Goal: Task Accomplishment & Management: Complete application form

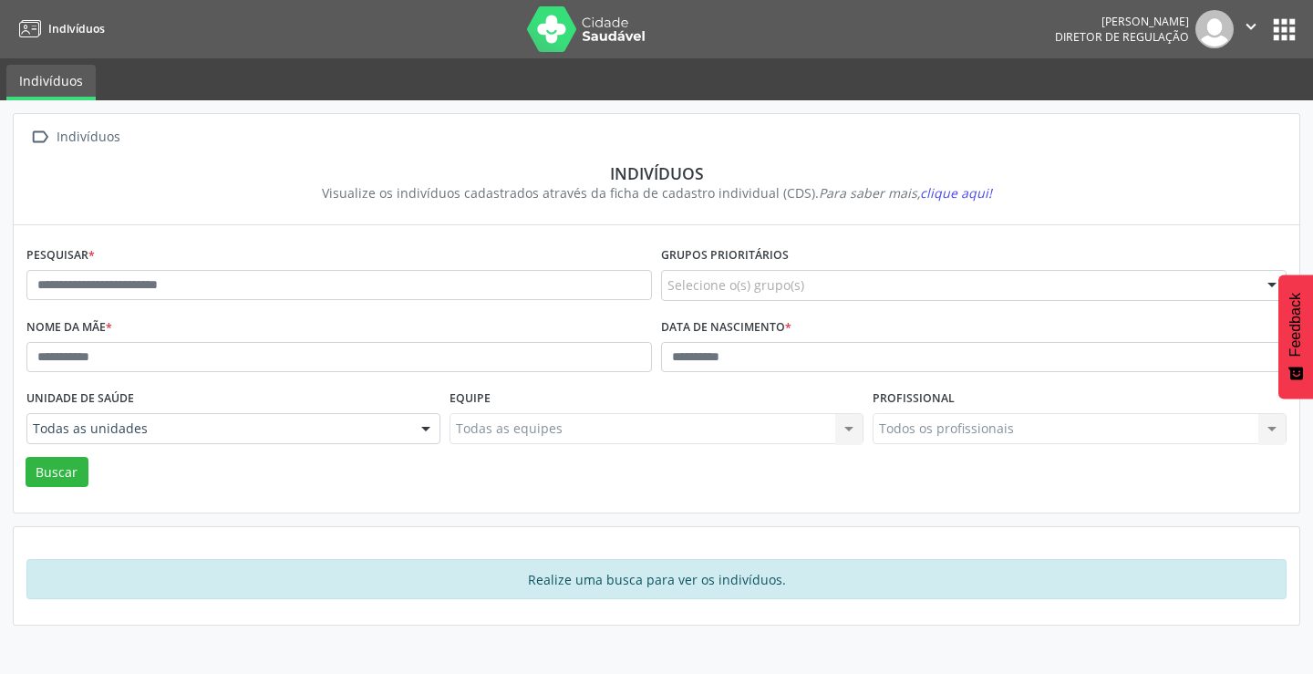
click at [1276, 23] on button "apps" at bounding box center [1284, 30] width 32 height 32
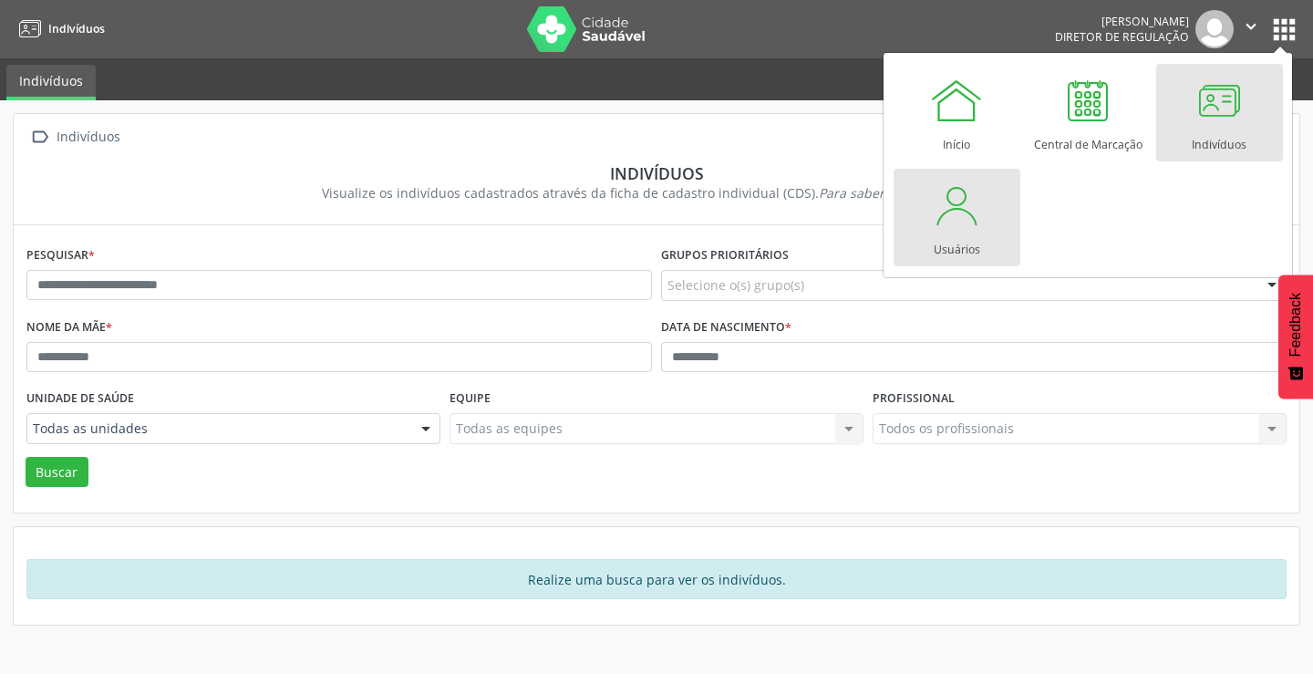
click at [940, 218] on div at bounding box center [956, 205] width 55 height 55
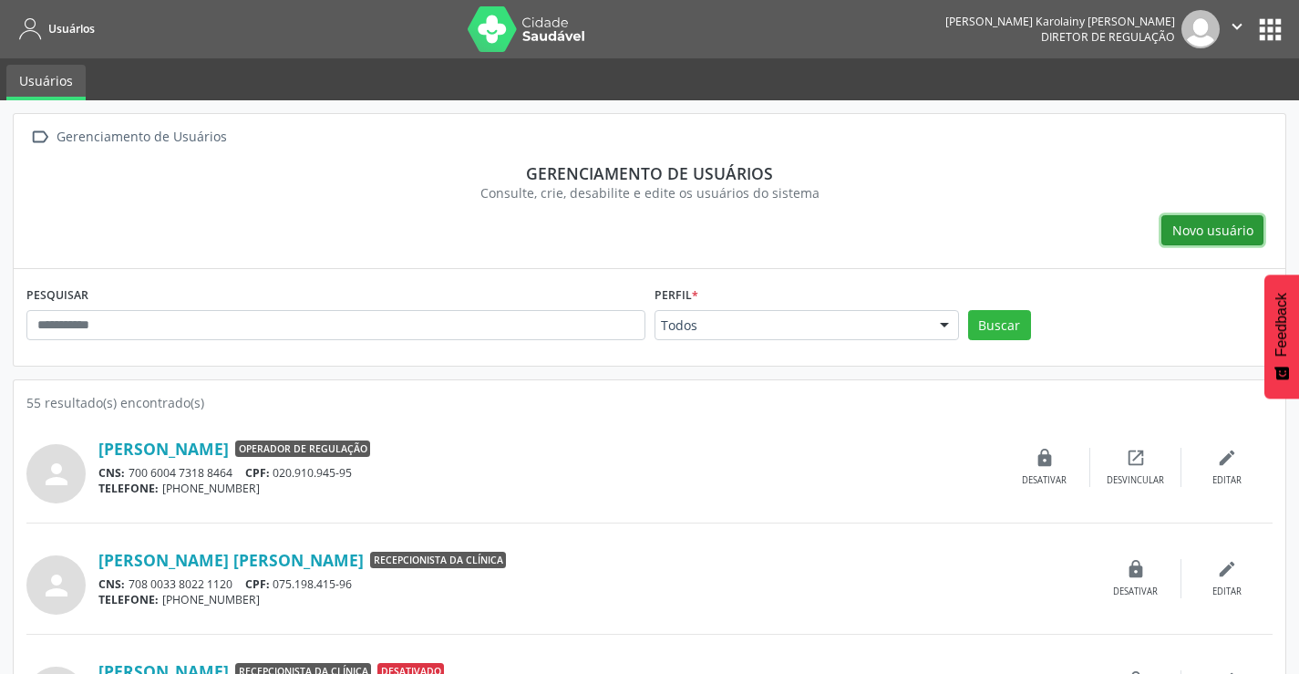
click at [1165, 231] on button "Novo usuário" at bounding box center [1213, 230] width 102 height 31
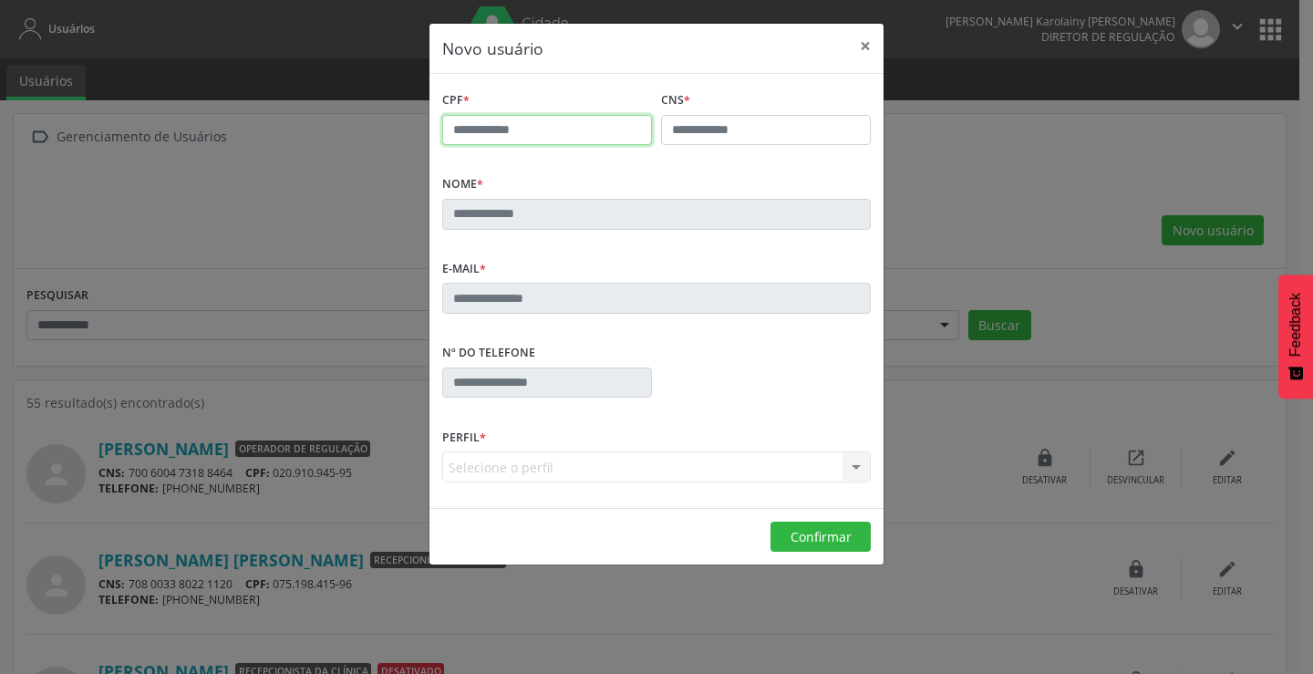
click at [541, 137] on input "text" at bounding box center [547, 130] width 210 height 31
type input "**********"
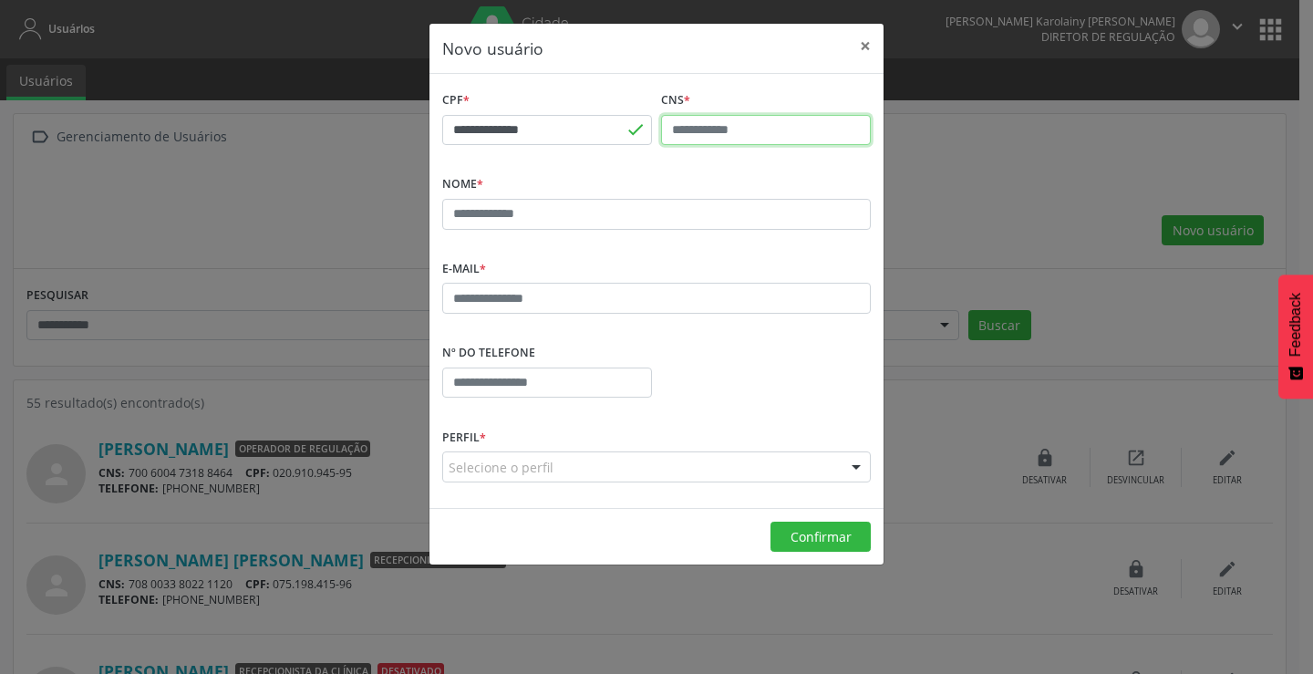
click at [703, 133] on input "text" at bounding box center [766, 130] width 210 height 31
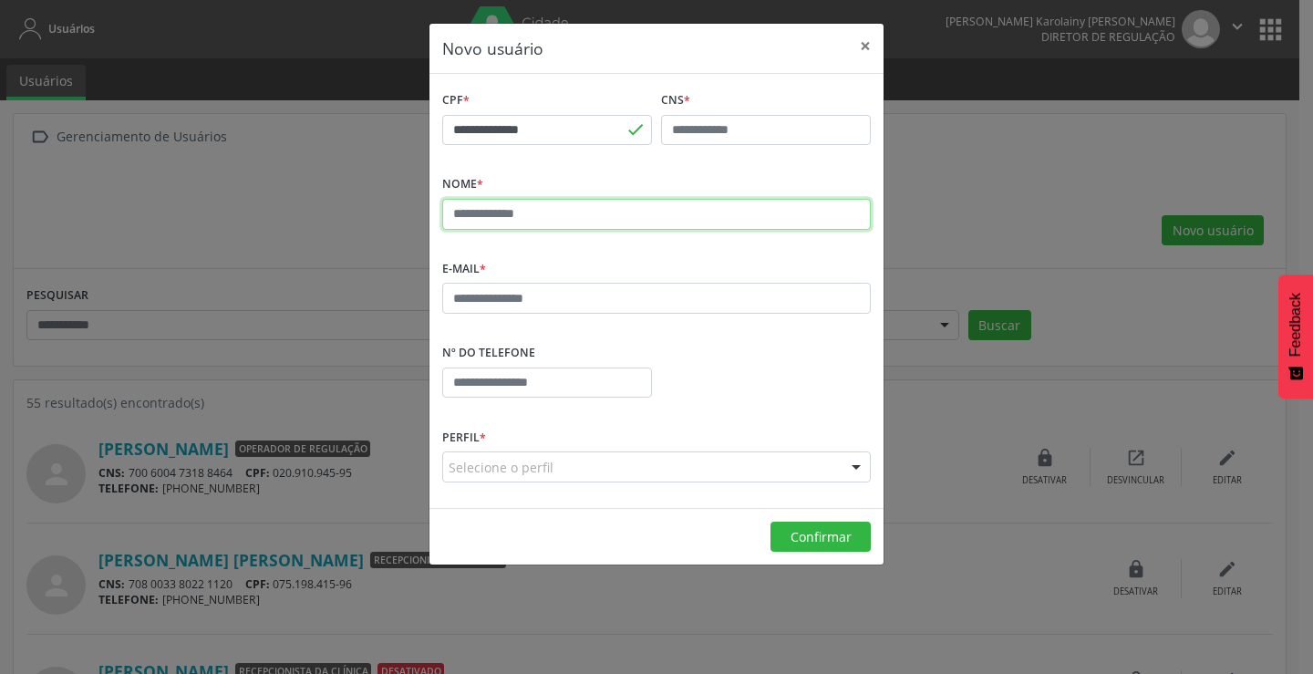
click at [577, 210] on input "text" at bounding box center [656, 214] width 429 height 31
click button "Criar" at bounding box center [0, 0] width 0 height 0
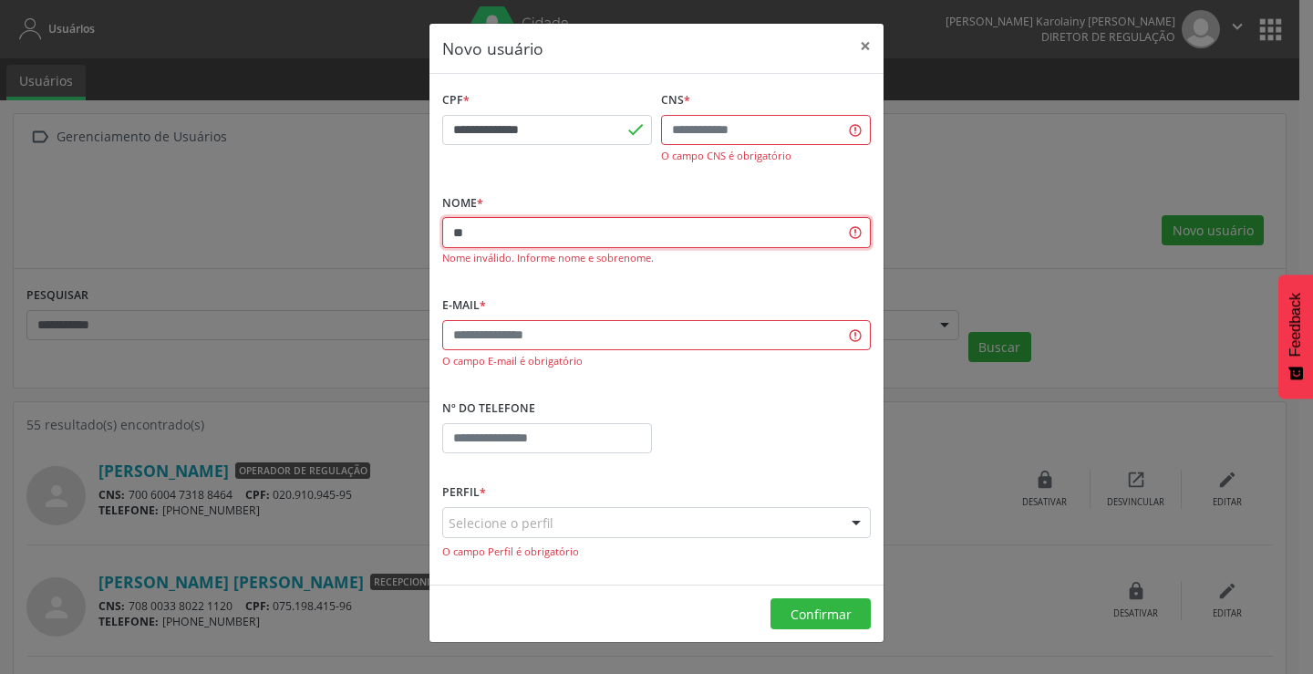
type input "*"
click at [710, 116] on input "text" at bounding box center [766, 130] width 210 height 31
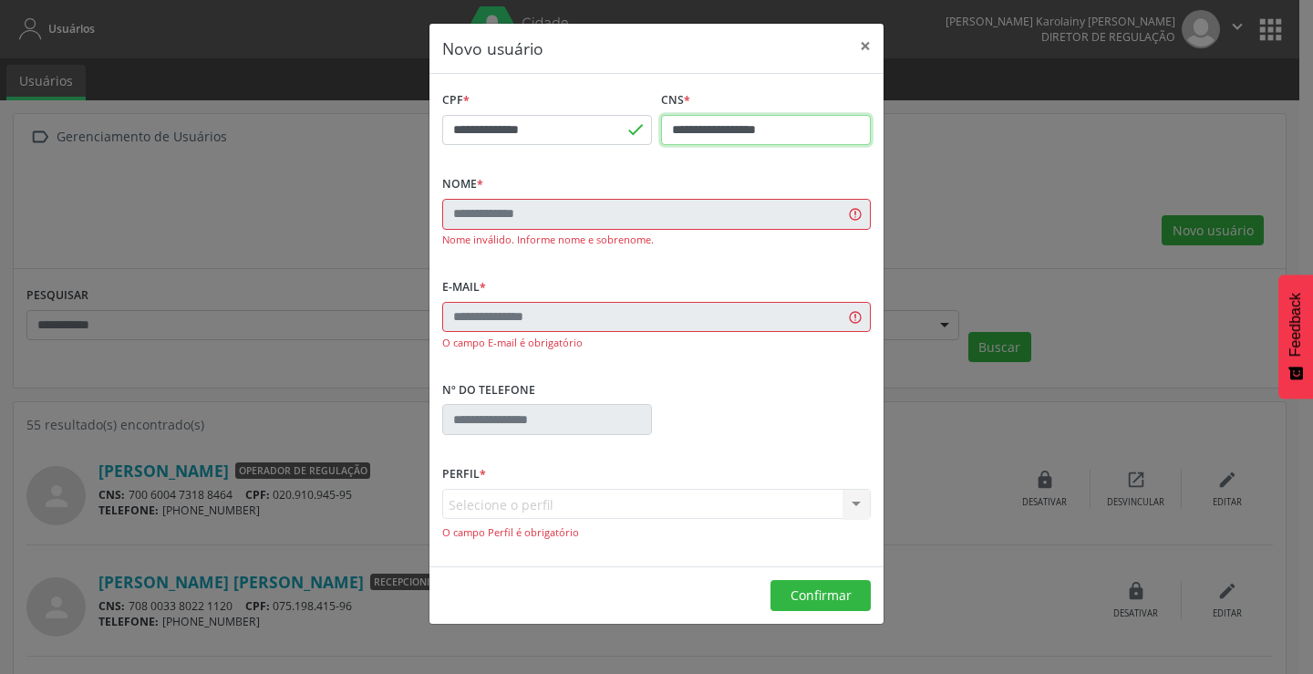
type input "**********"
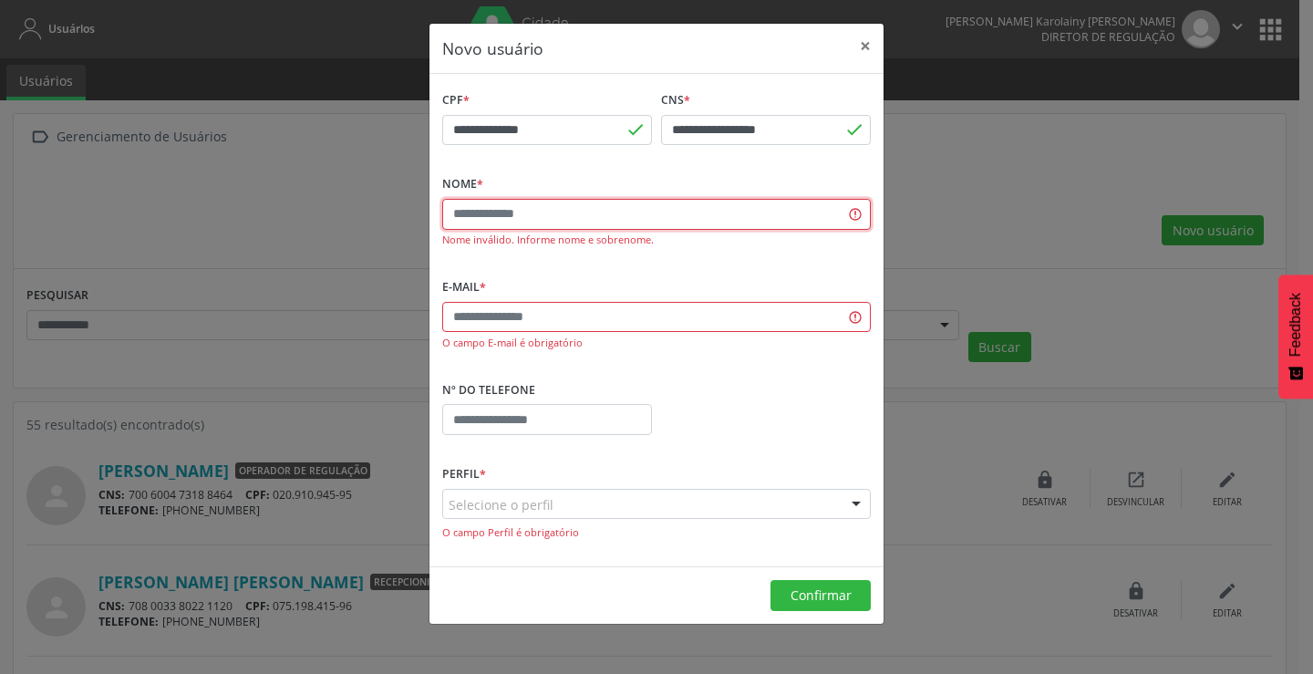
click at [673, 218] on input "text" at bounding box center [656, 214] width 429 height 31
type input "**********"
click at [621, 309] on input "text" at bounding box center [656, 317] width 429 height 31
type input "**********"
click at [545, 215] on input "**********" at bounding box center [656, 214] width 429 height 31
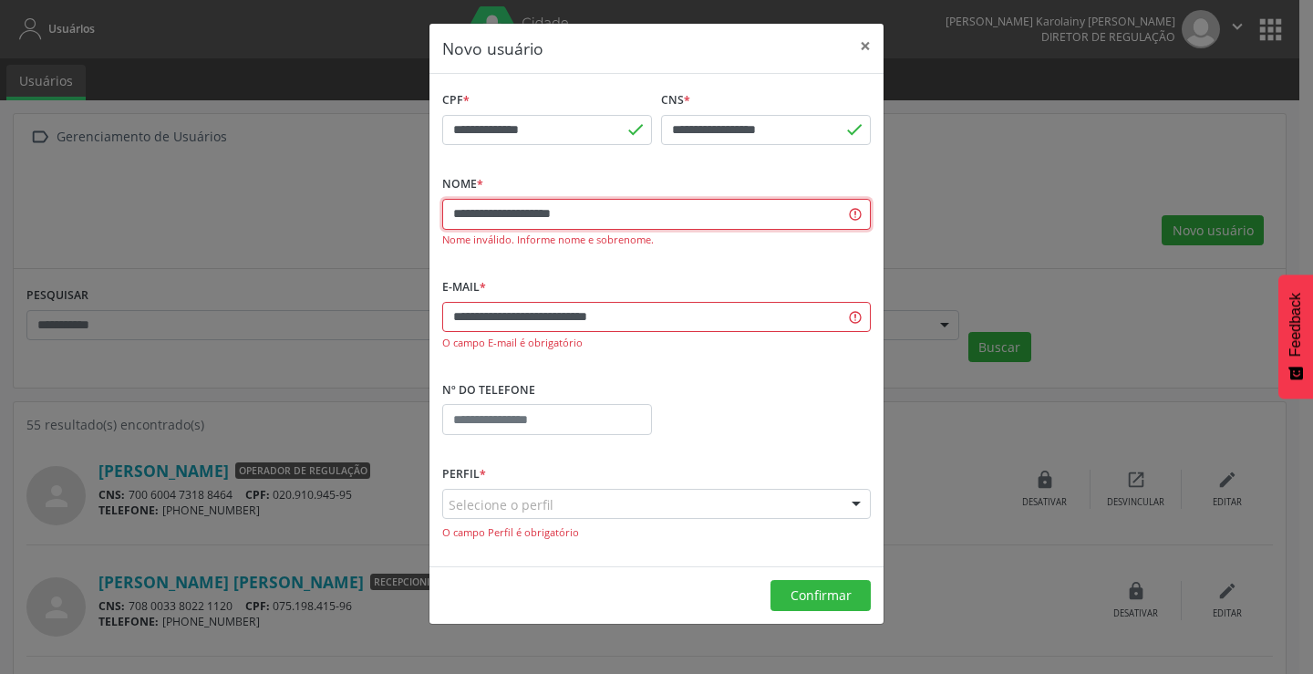
type input "**********"
click at [491, 412] on input "text" at bounding box center [547, 419] width 210 height 31
type input "**********"
drag, startPoint x: 552, startPoint y: 513, endPoint x: 574, endPoint y: 505, distance: 23.4
click at [558, 512] on div "Selecione o perfil" at bounding box center [656, 504] width 429 height 31
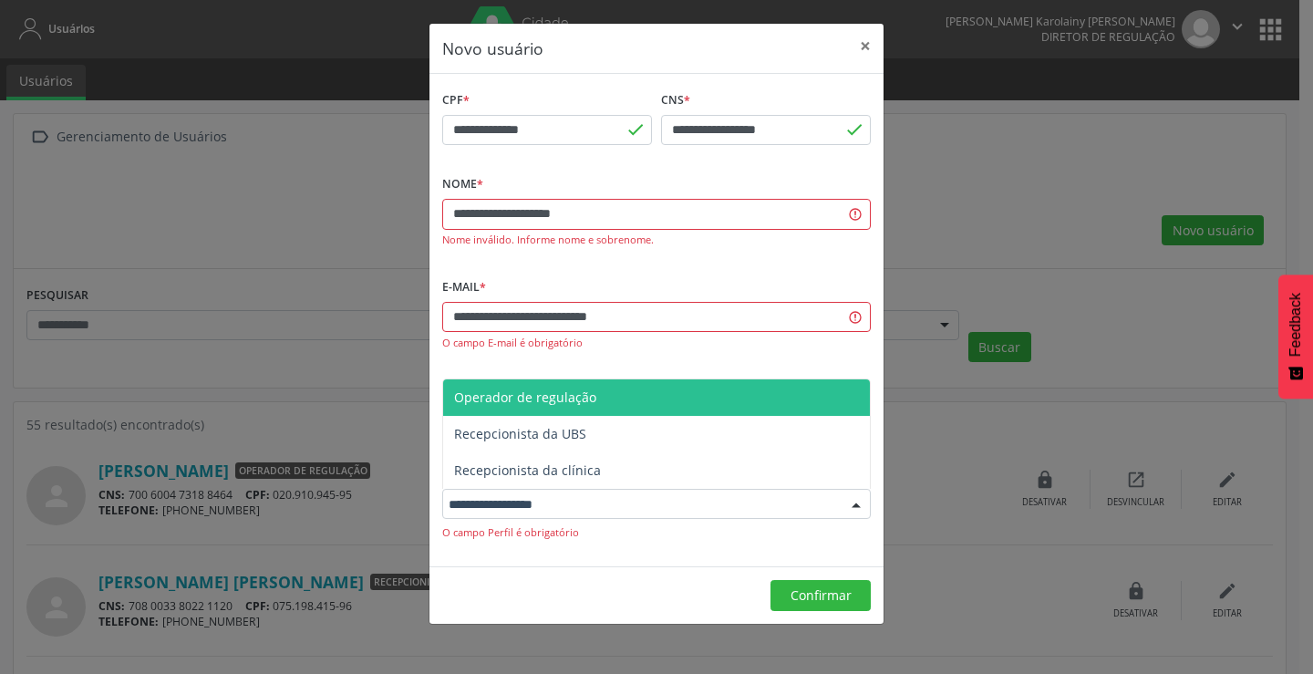
click at [630, 406] on span "Operador de regulação" at bounding box center [656, 397] width 427 height 36
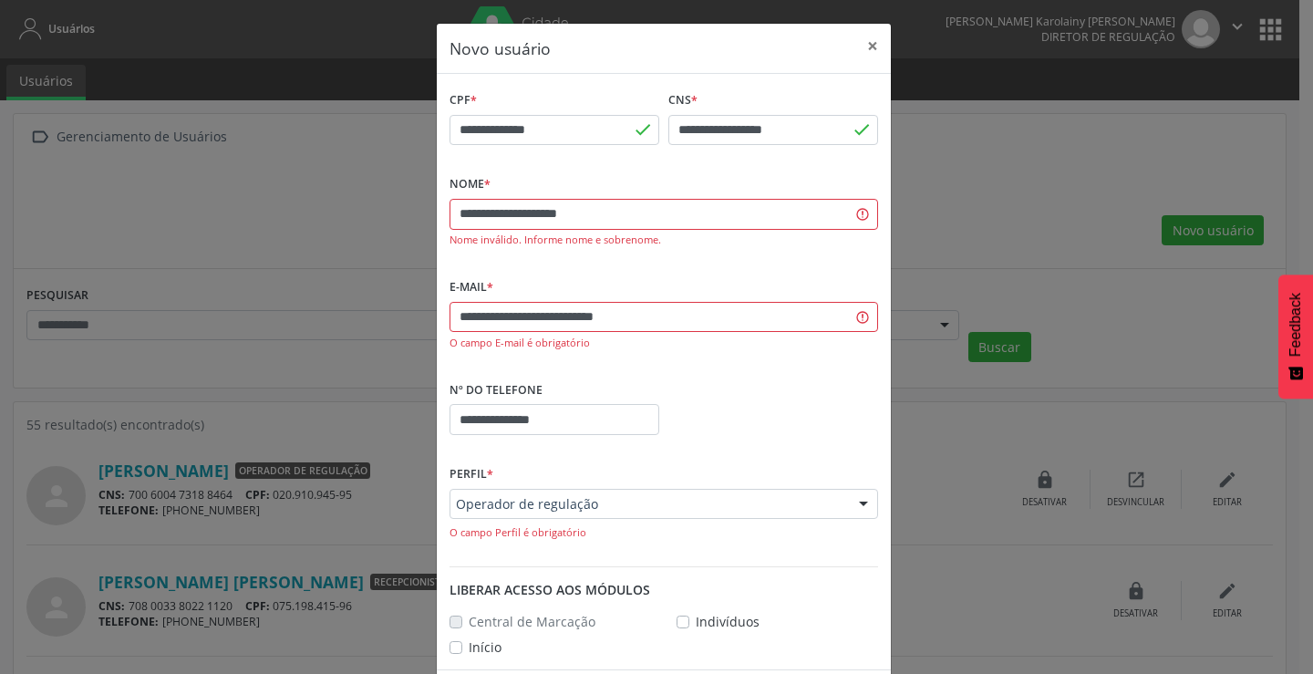
scroll to position [76, 0]
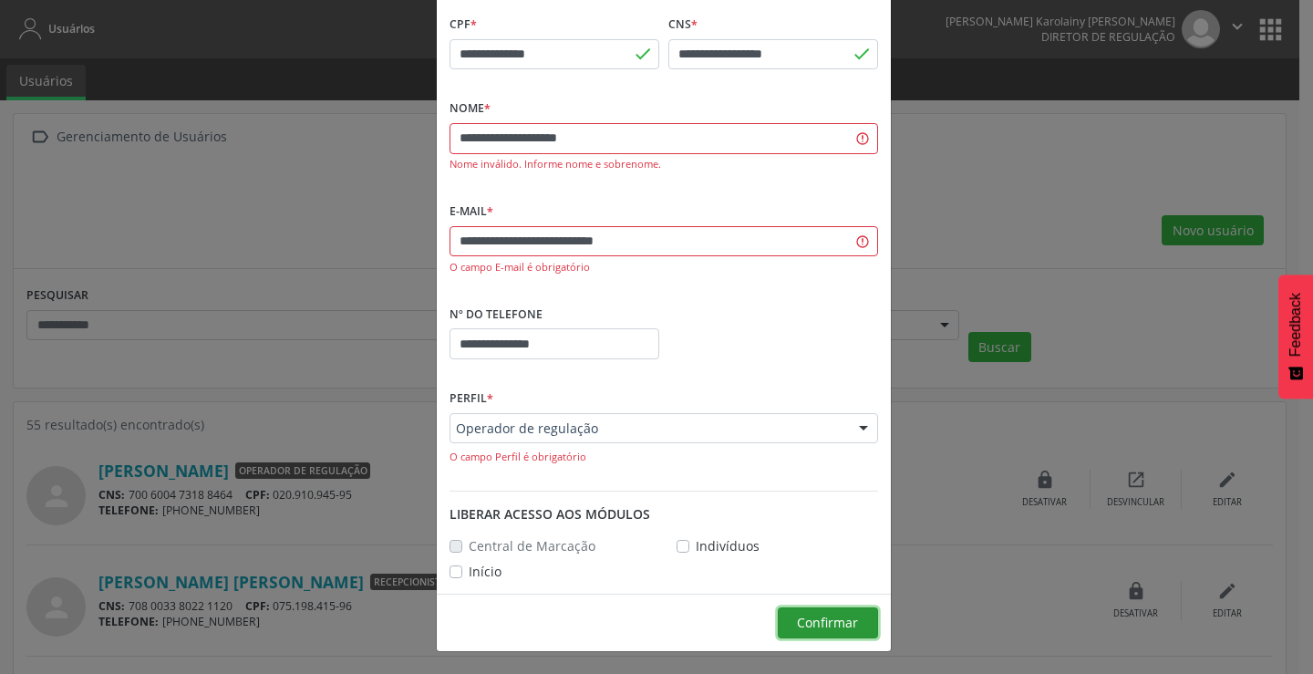
click at [833, 616] on span "Confirmar" at bounding box center [827, 622] width 61 height 17
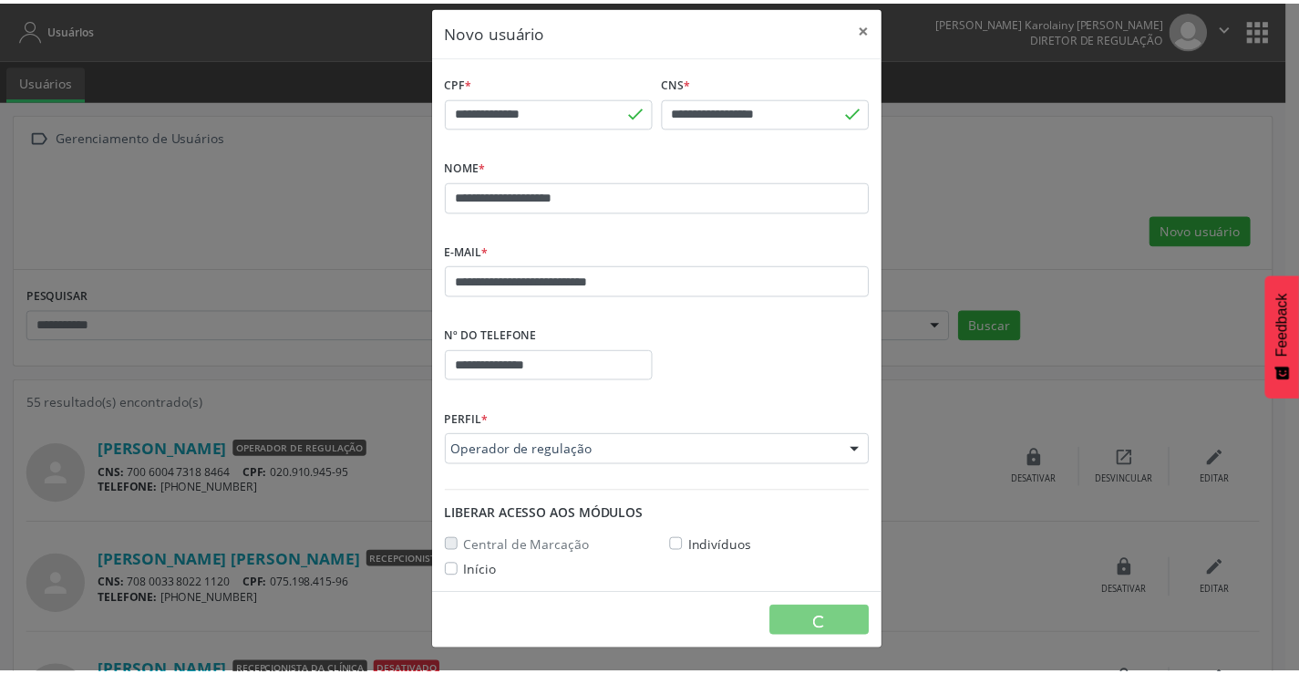
scroll to position [17, 0]
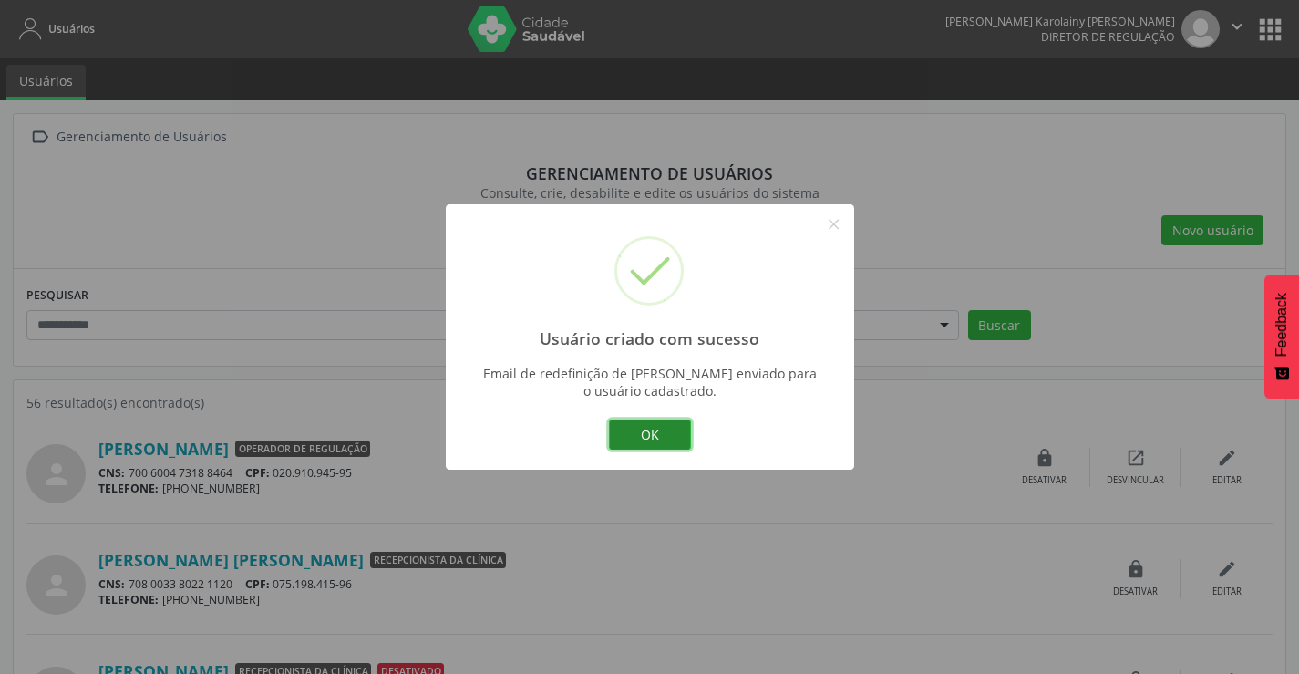
click at [664, 441] on button "OK" at bounding box center [650, 434] width 82 height 31
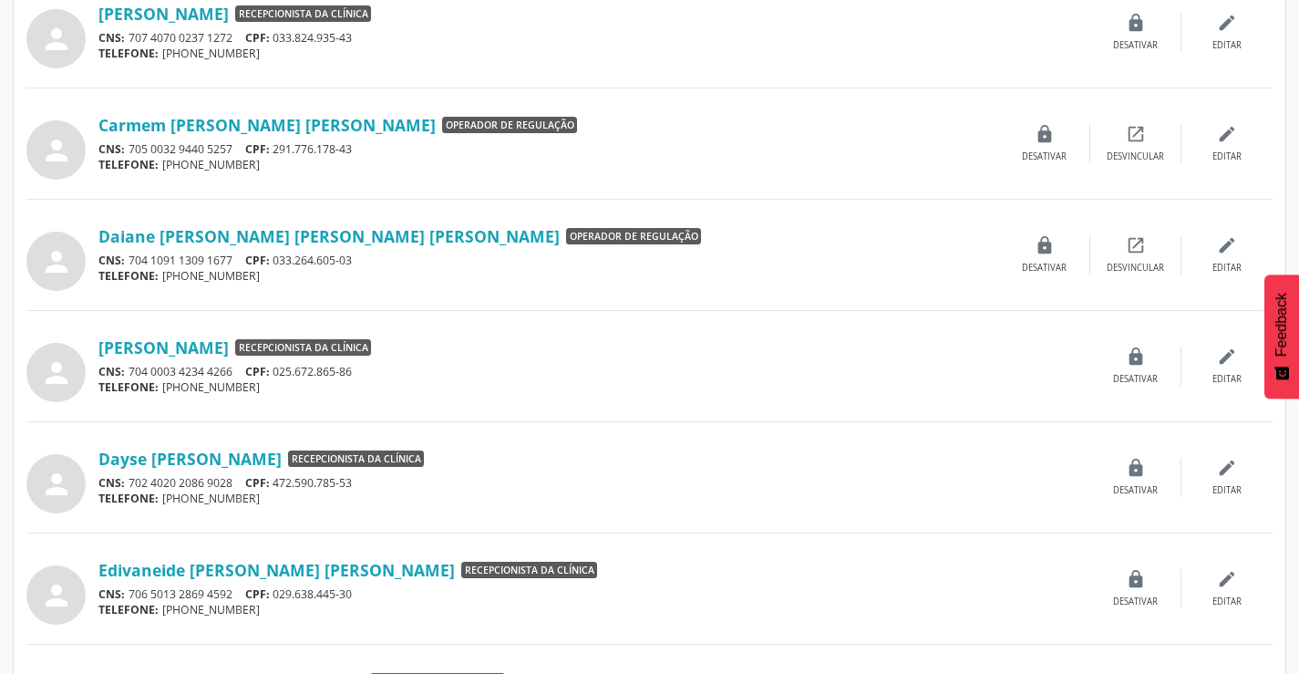
scroll to position [912, 0]
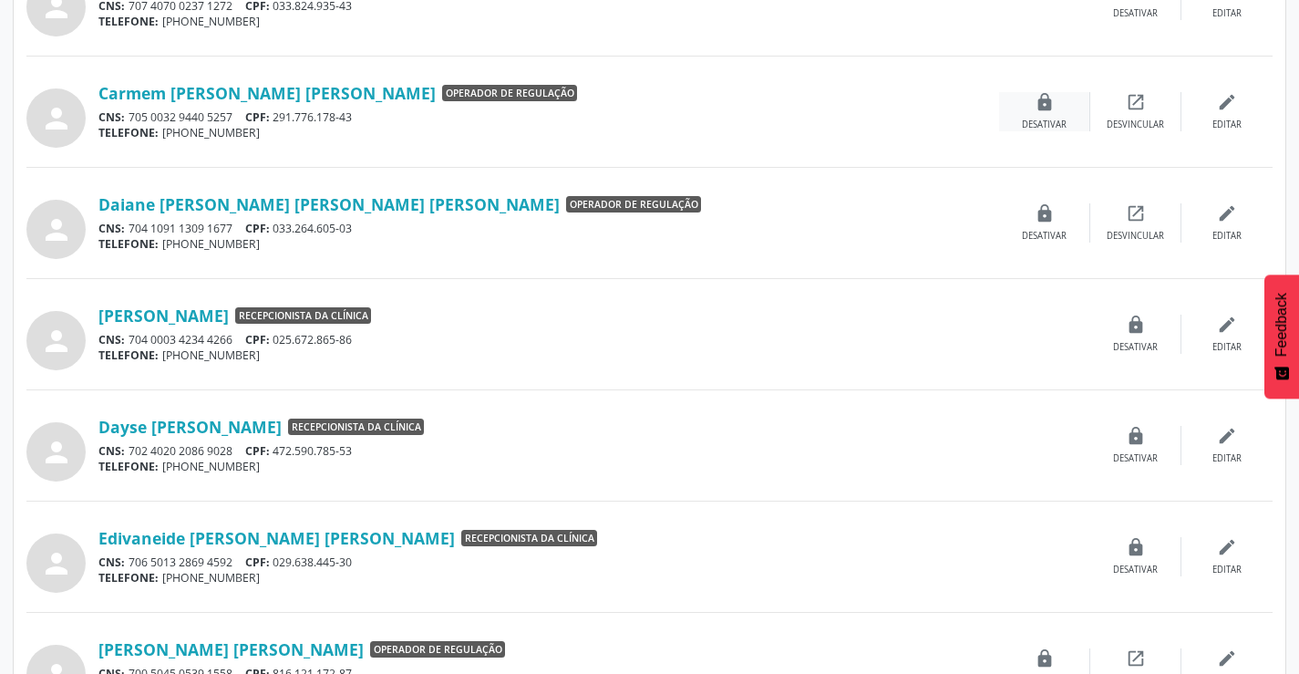
click at [1035, 118] on div "lock Desativar" at bounding box center [1044, 111] width 91 height 39
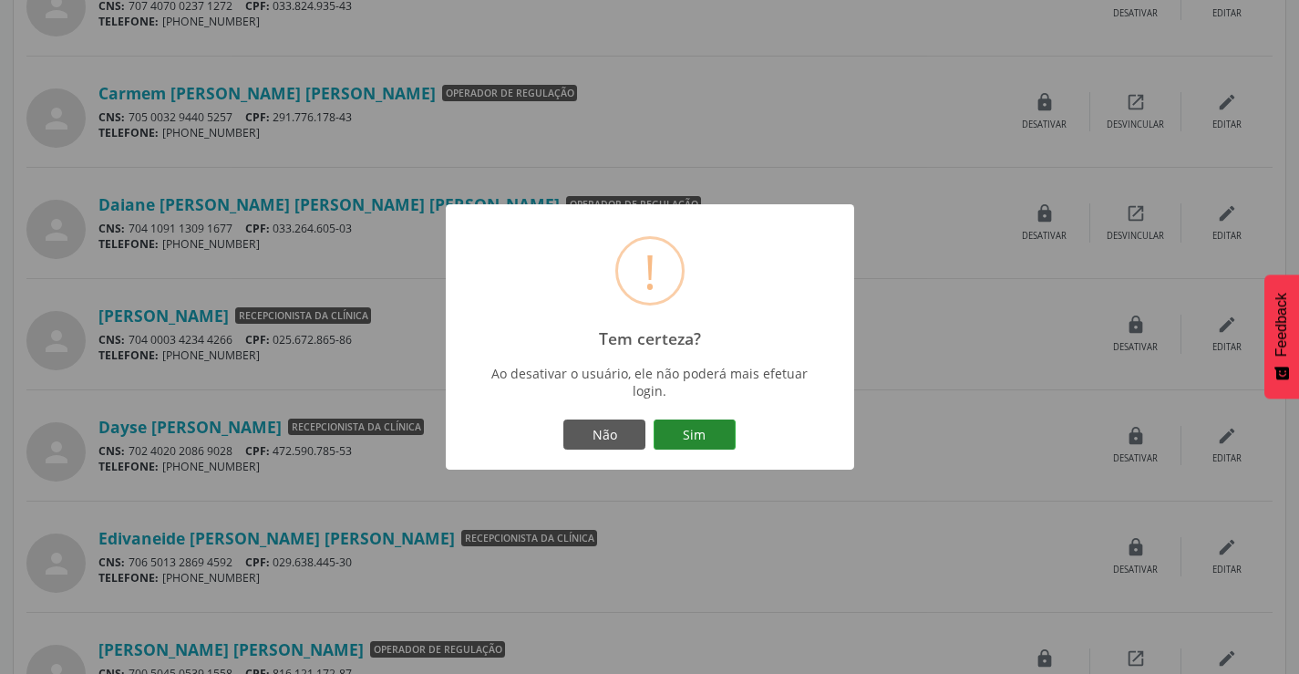
click at [702, 420] on button "Sim" at bounding box center [695, 434] width 82 height 31
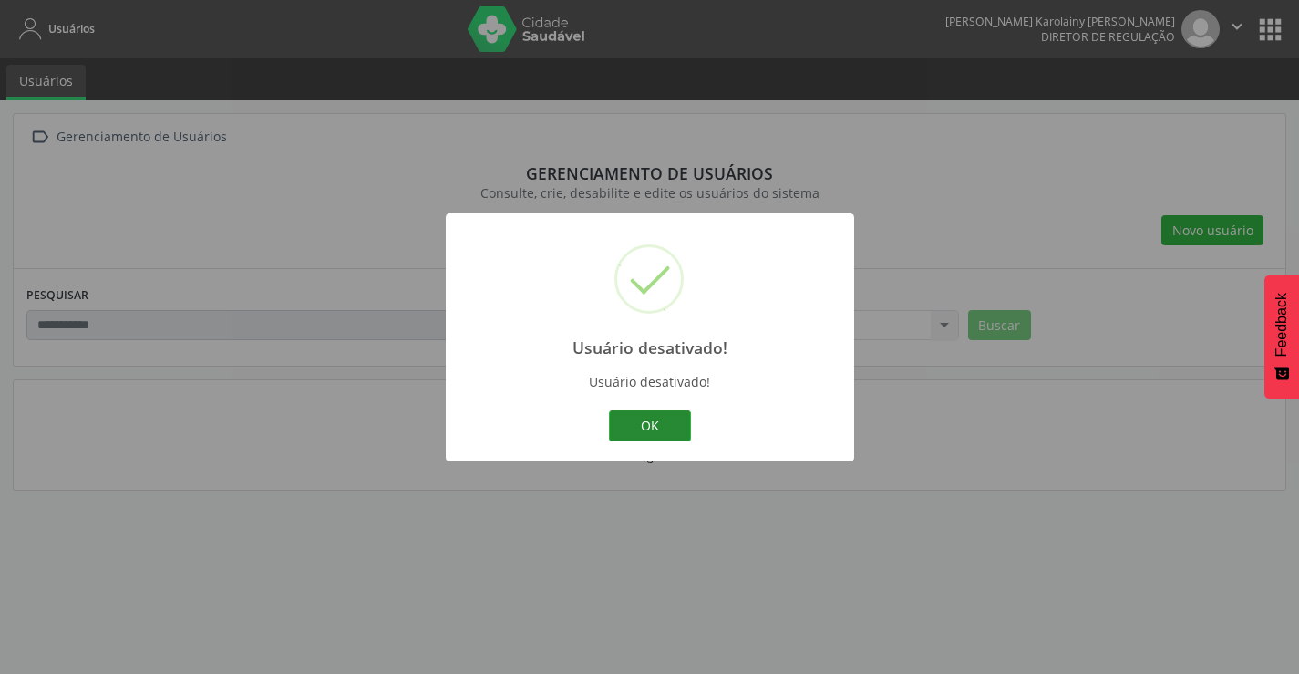
scroll to position [0, 0]
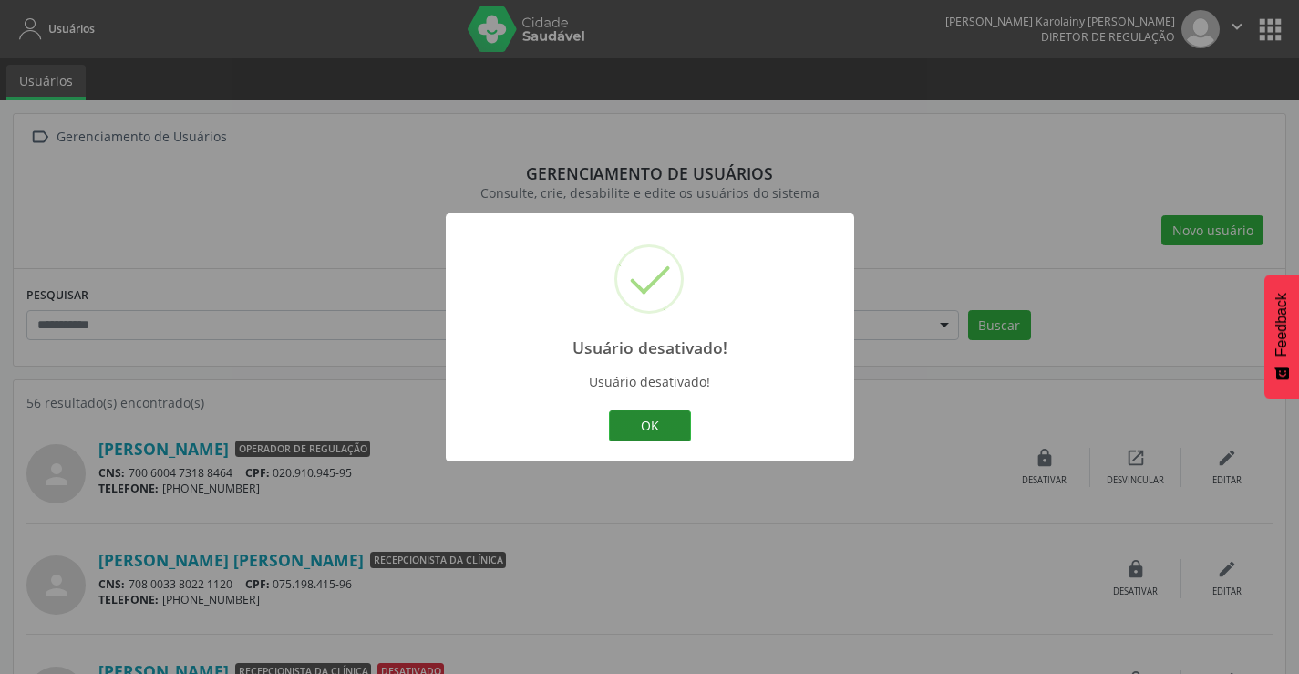
click at [634, 432] on button "OK" at bounding box center [650, 425] width 82 height 31
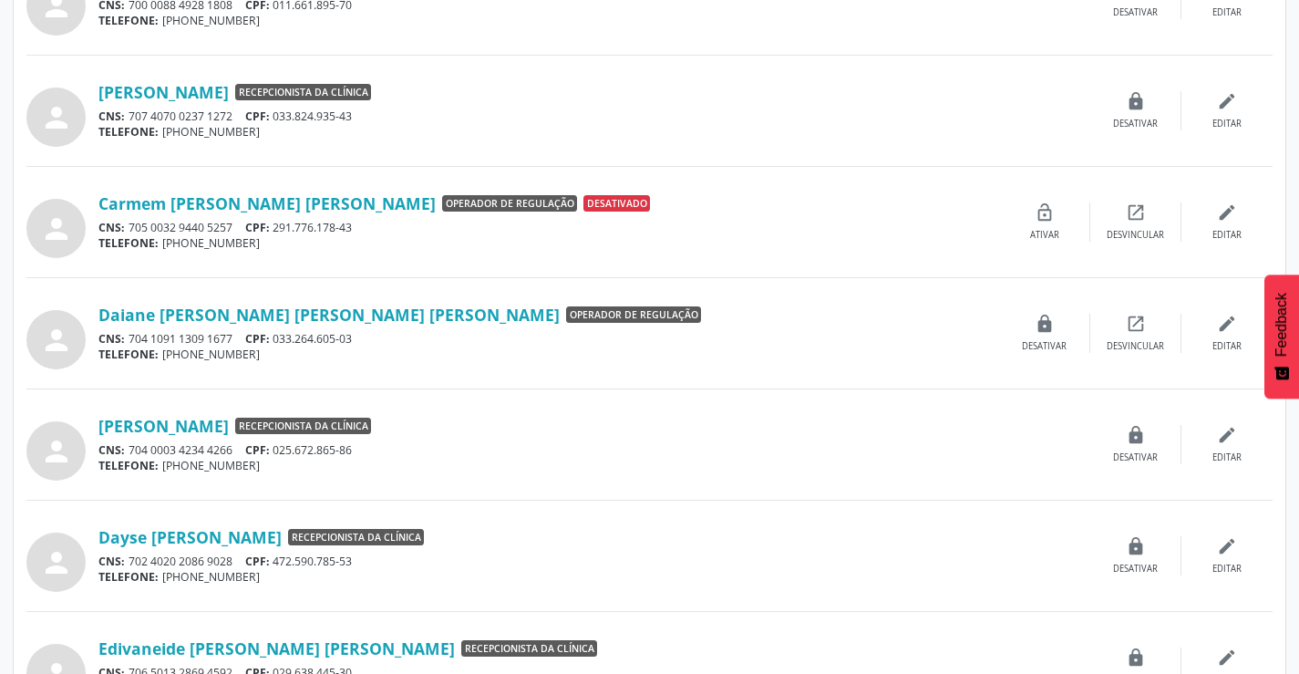
scroll to position [821, 0]
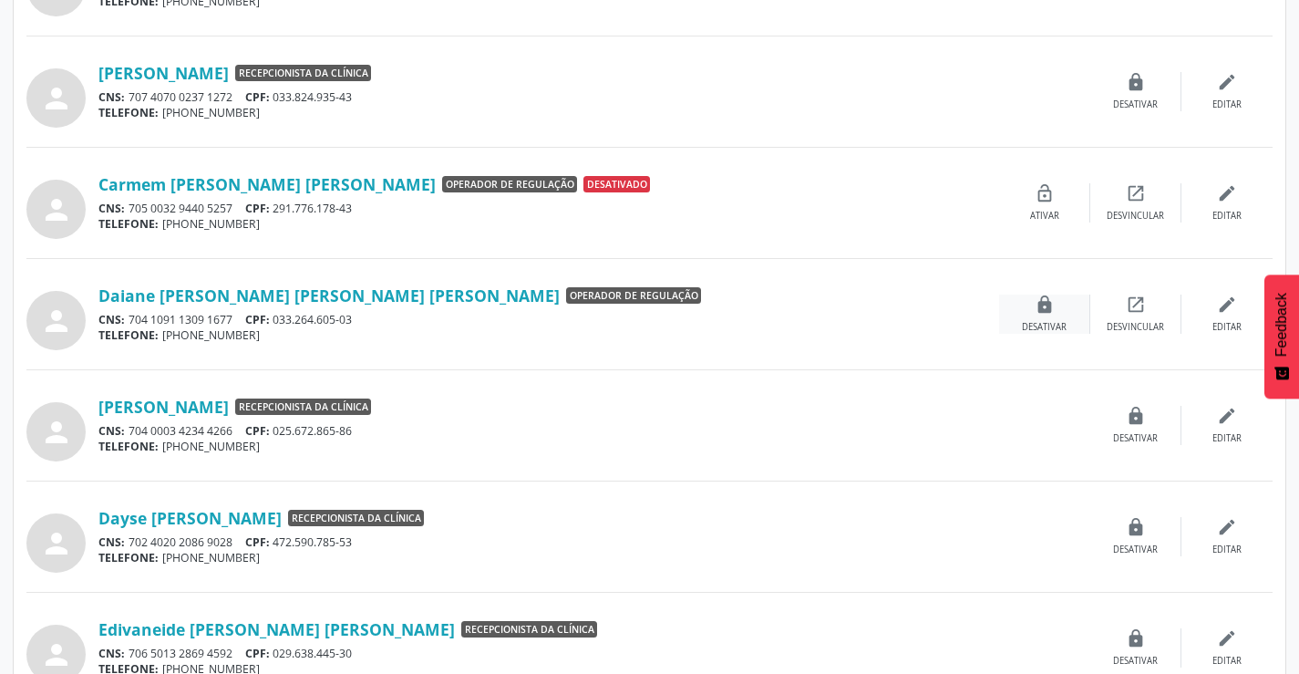
click at [1041, 309] on icon "lock" at bounding box center [1045, 305] width 20 height 20
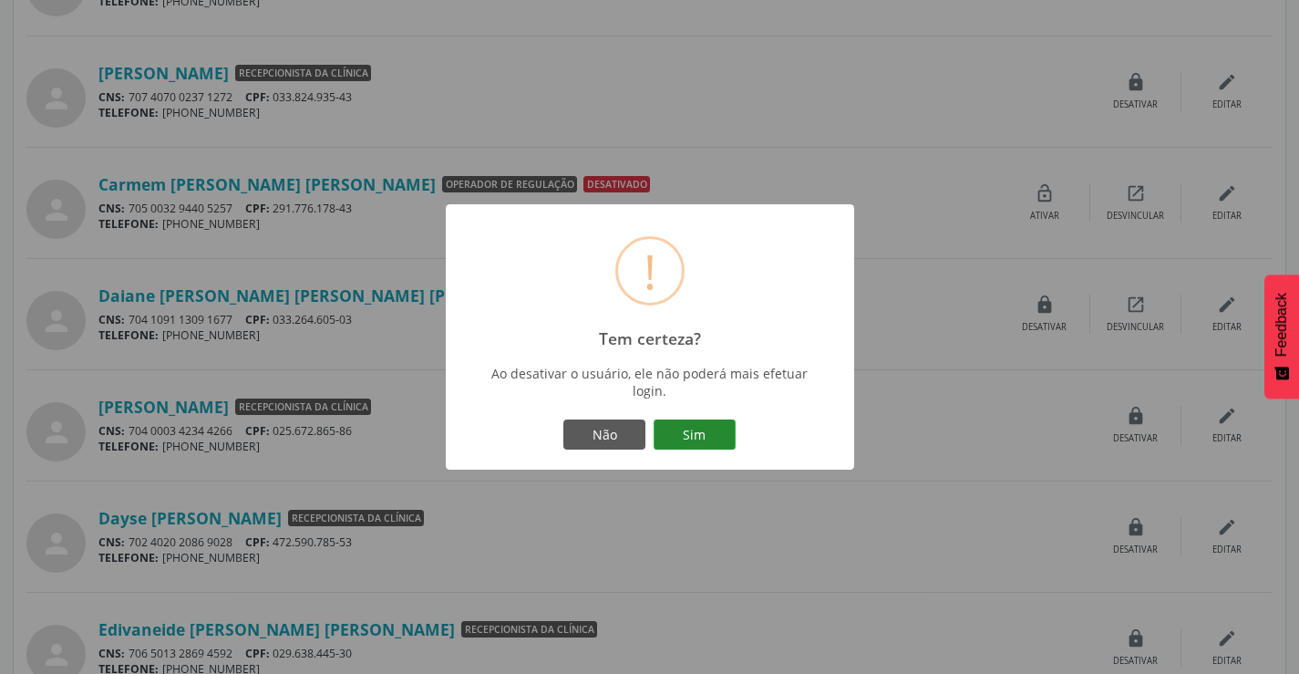
click at [689, 434] on button "Sim" at bounding box center [695, 434] width 82 height 31
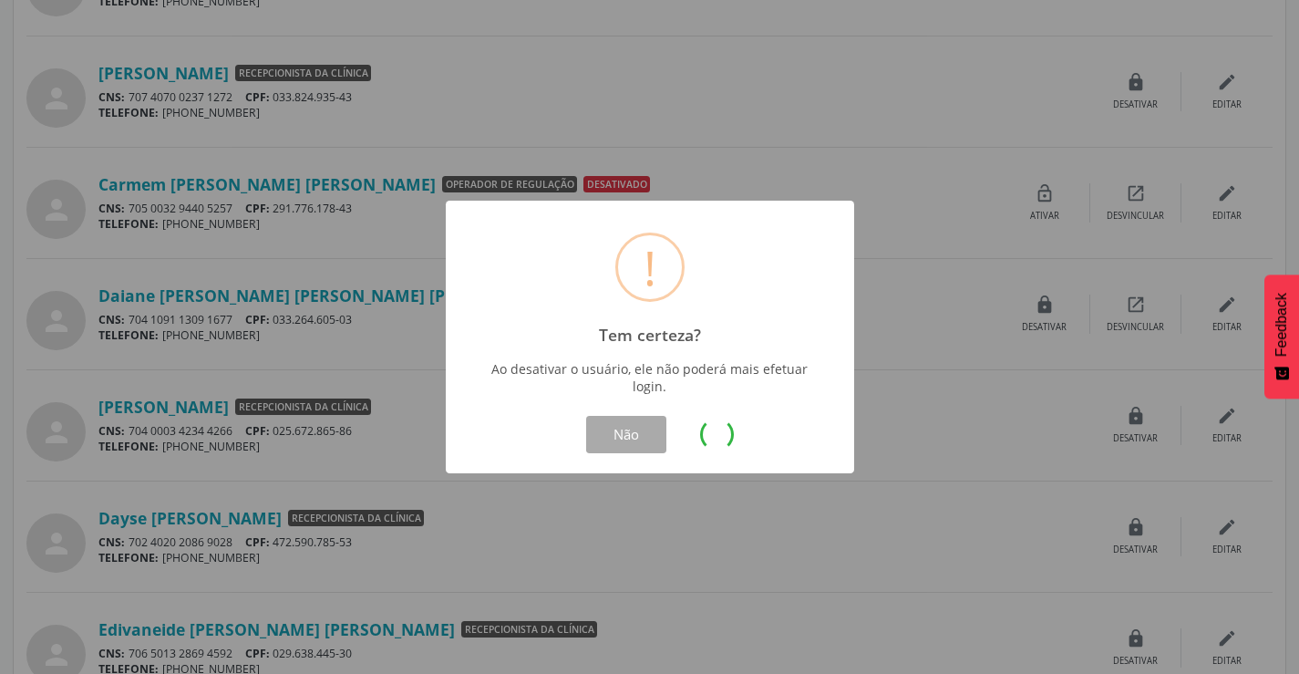
scroll to position [0, 0]
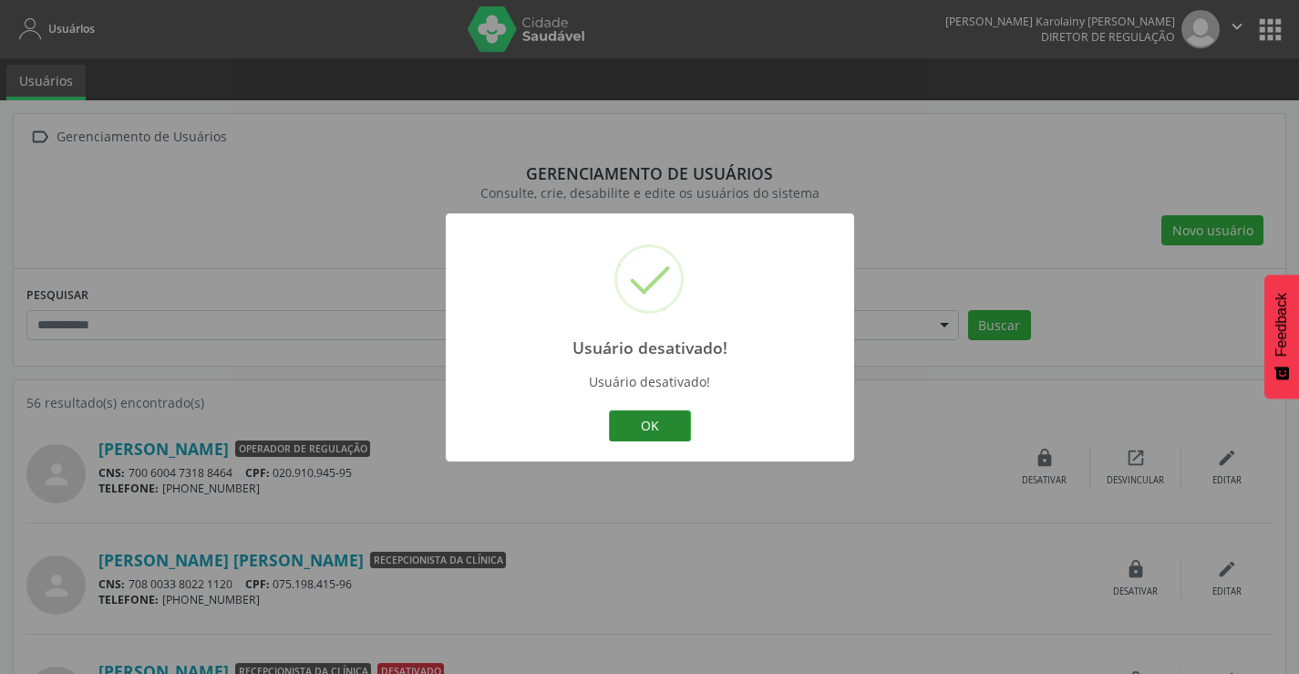
click at [659, 432] on button "OK" at bounding box center [650, 425] width 82 height 31
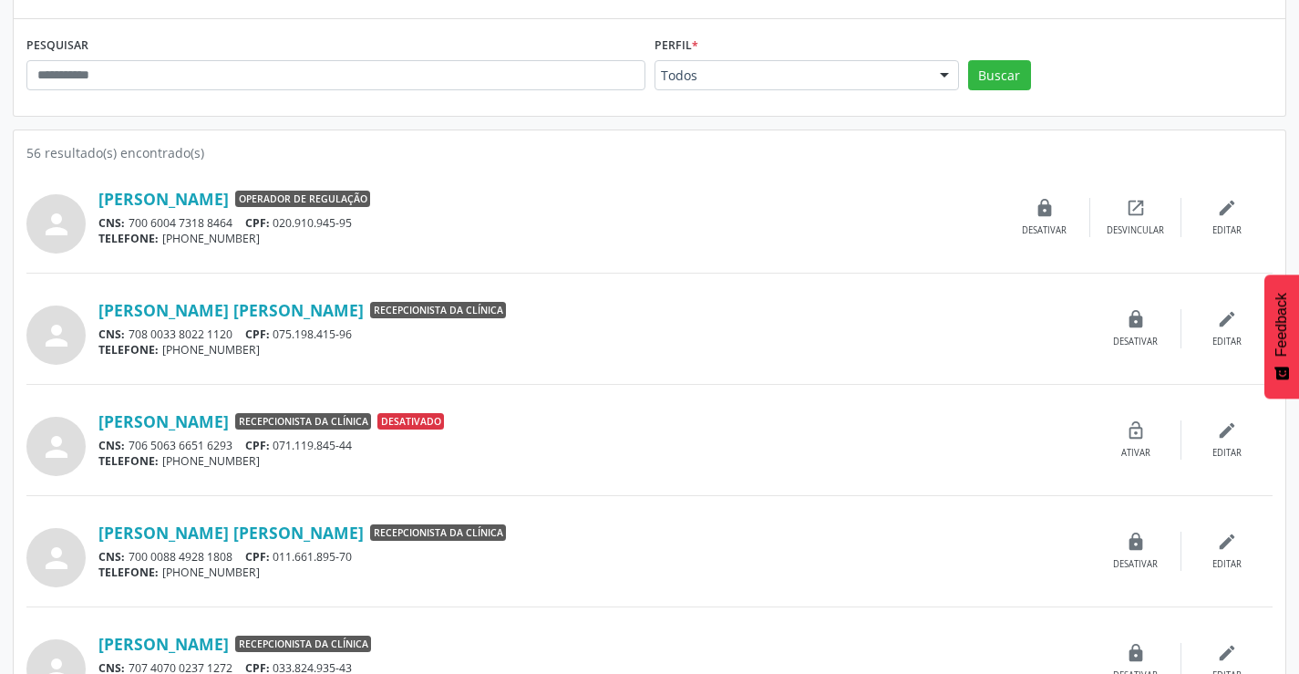
scroll to position [274, 0]
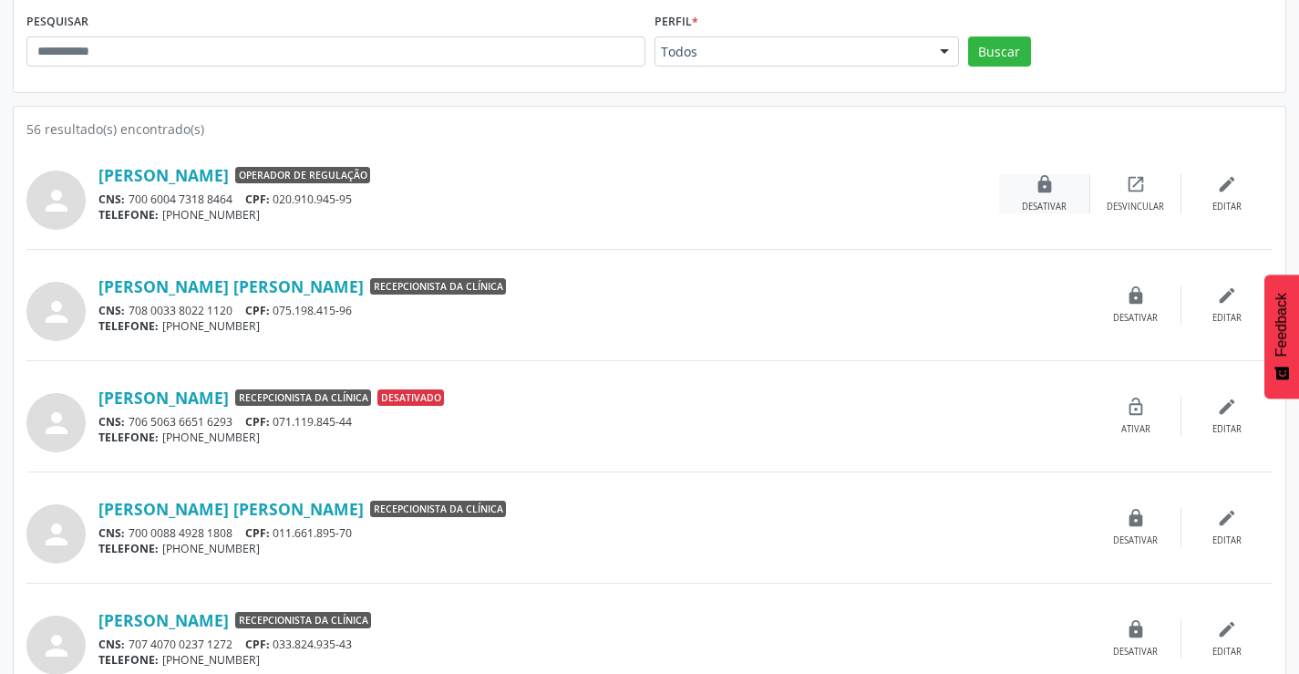
click at [1054, 192] on icon "lock" at bounding box center [1045, 184] width 20 height 20
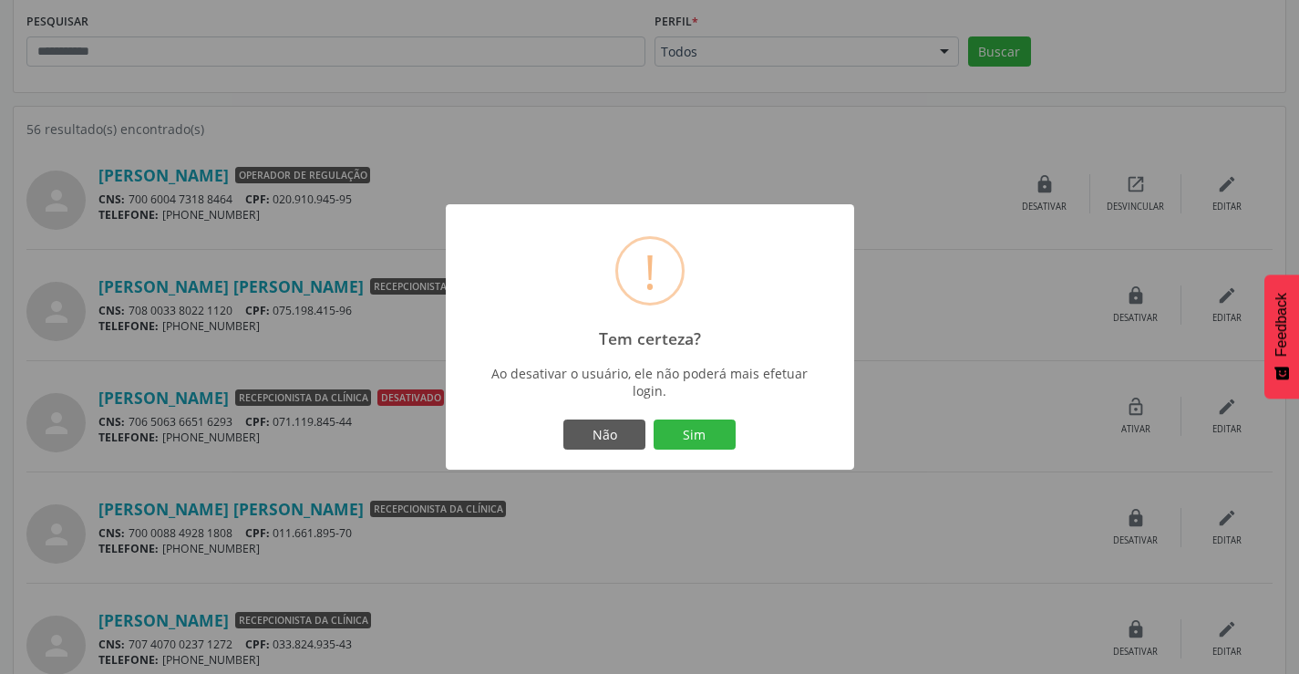
click at [737, 433] on div "Não Sim" at bounding box center [649, 434] width 377 height 38
click at [721, 434] on button "Sim" at bounding box center [695, 434] width 82 height 31
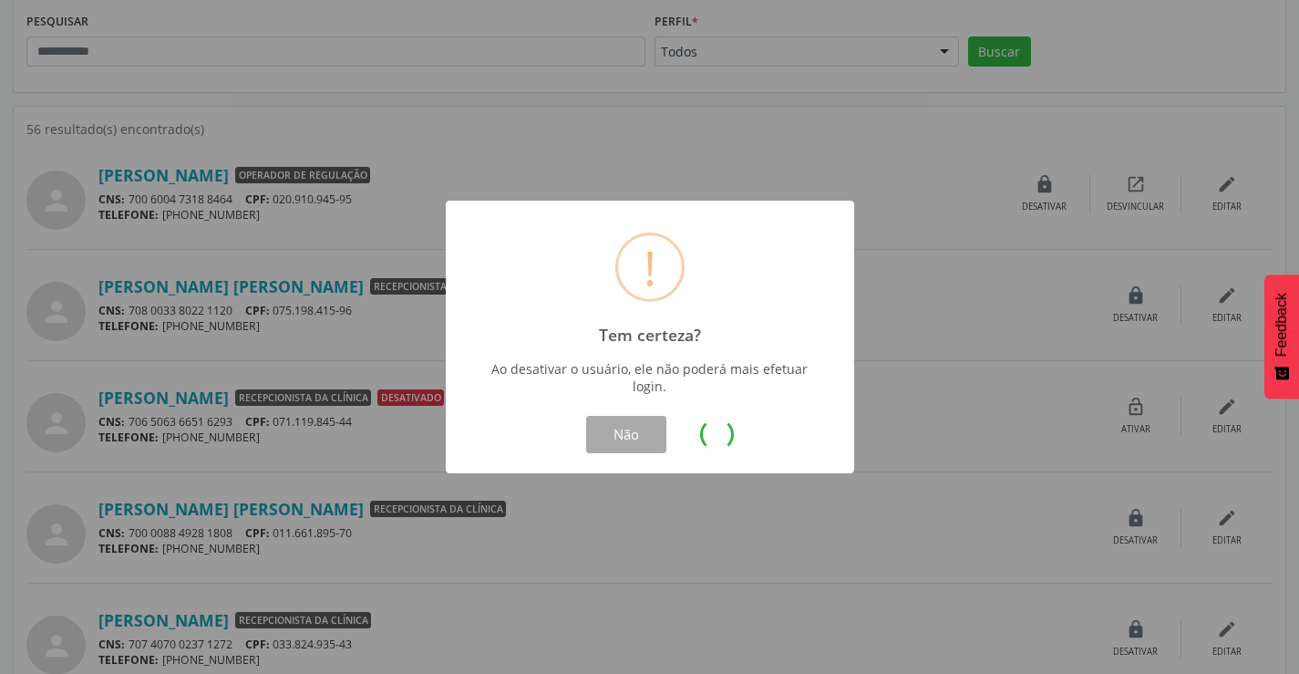
scroll to position [0, 0]
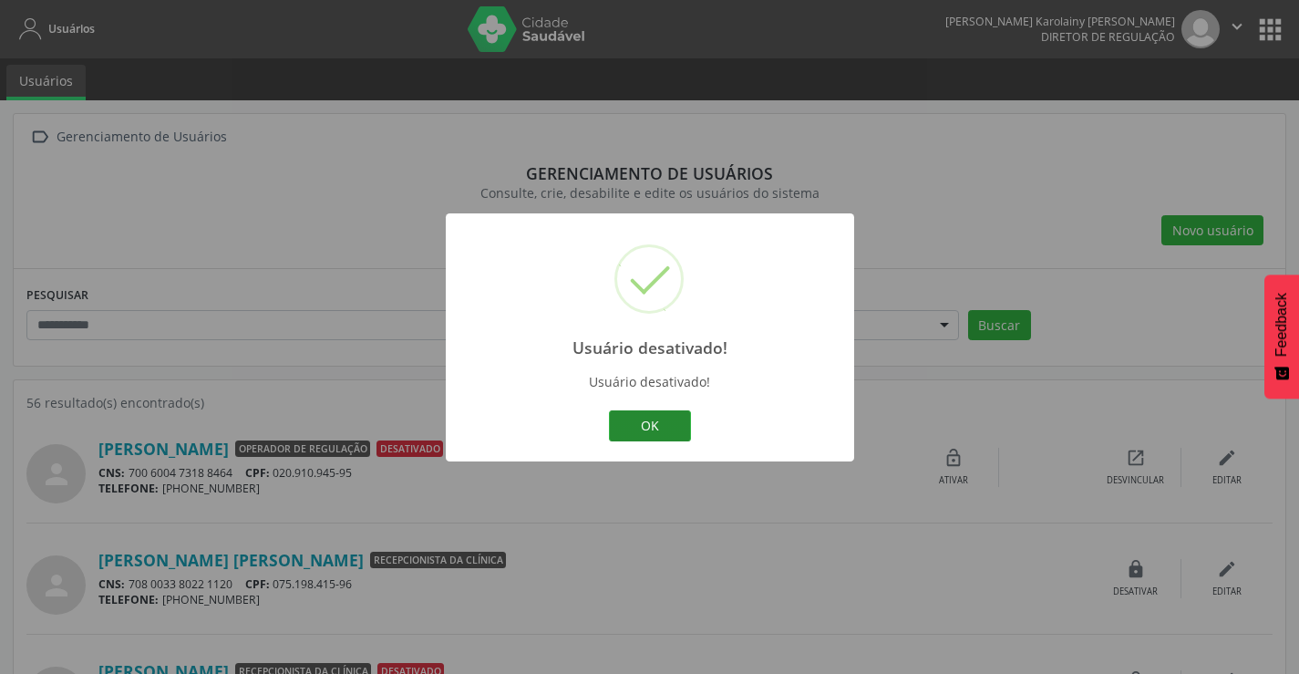
click at [640, 436] on button "OK" at bounding box center [650, 425] width 82 height 31
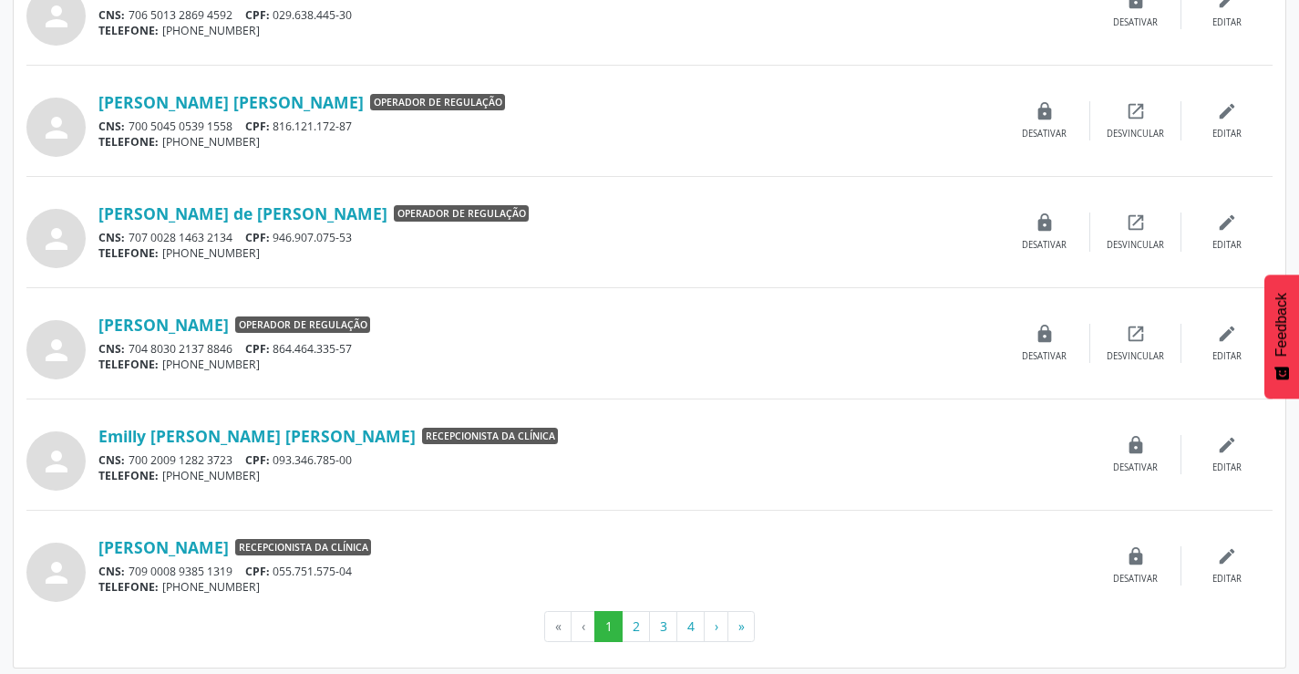
scroll to position [1466, 0]
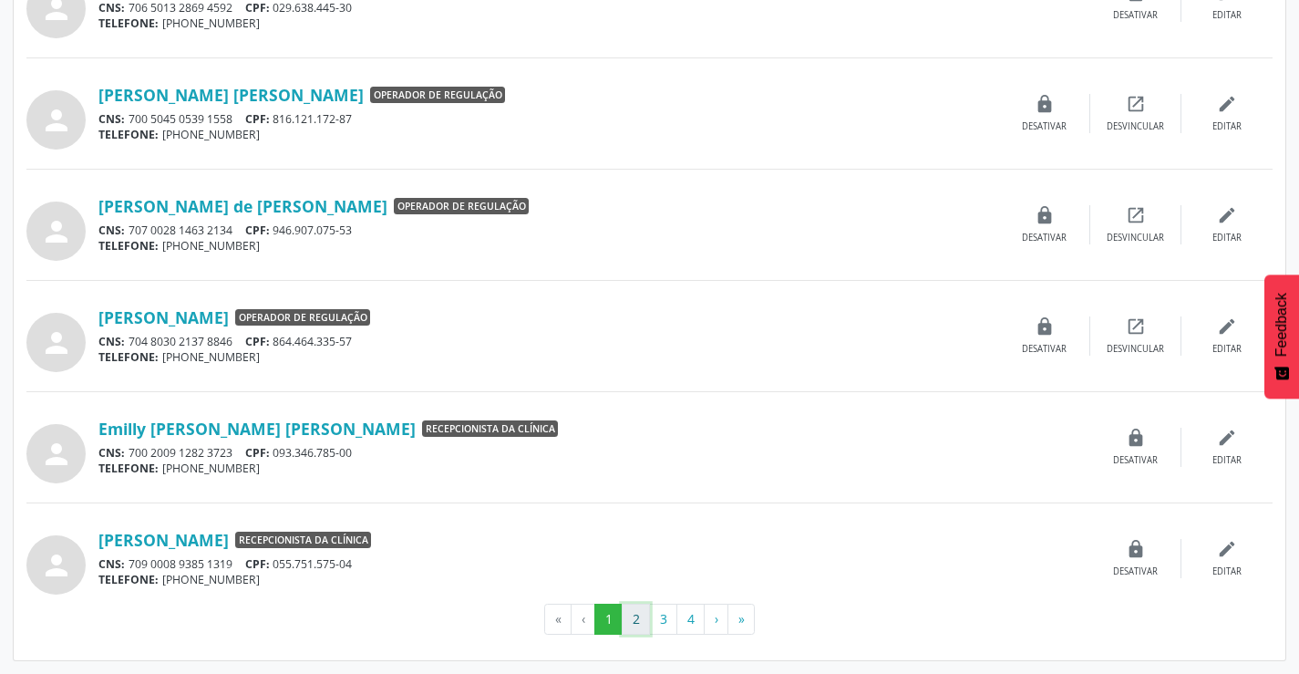
click at [637, 627] on button "2" at bounding box center [636, 619] width 28 height 31
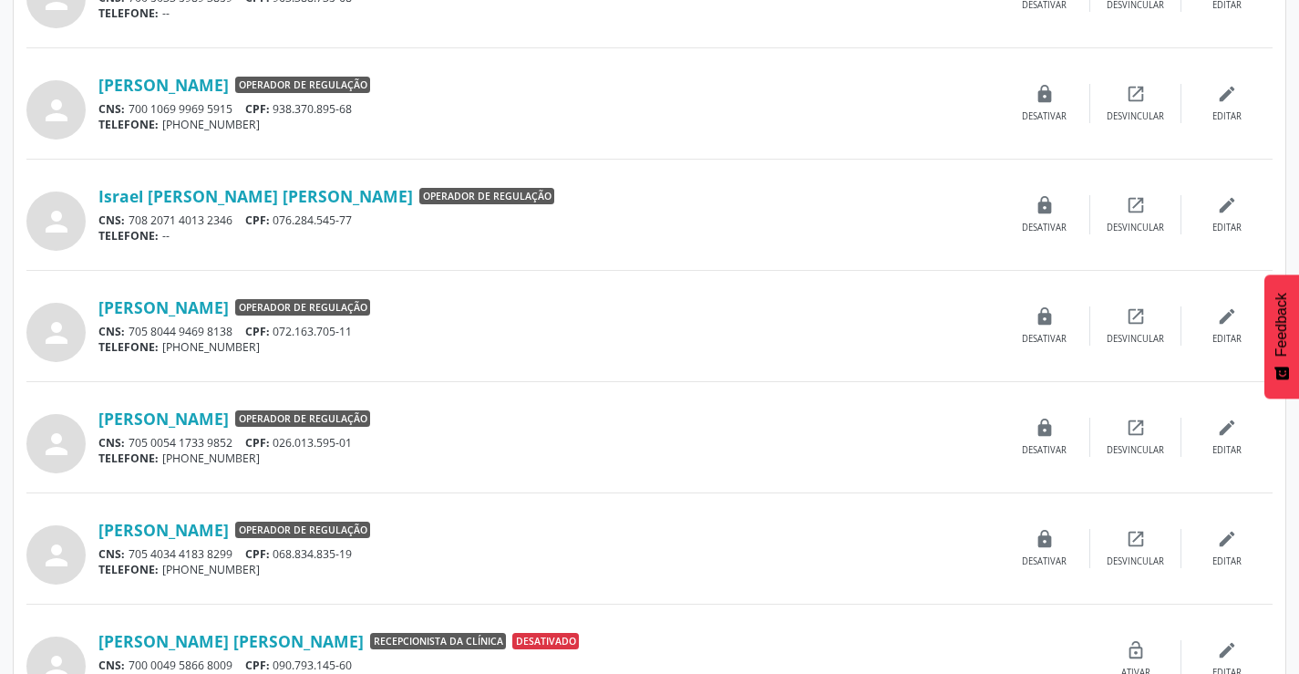
scroll to position [730, 0]
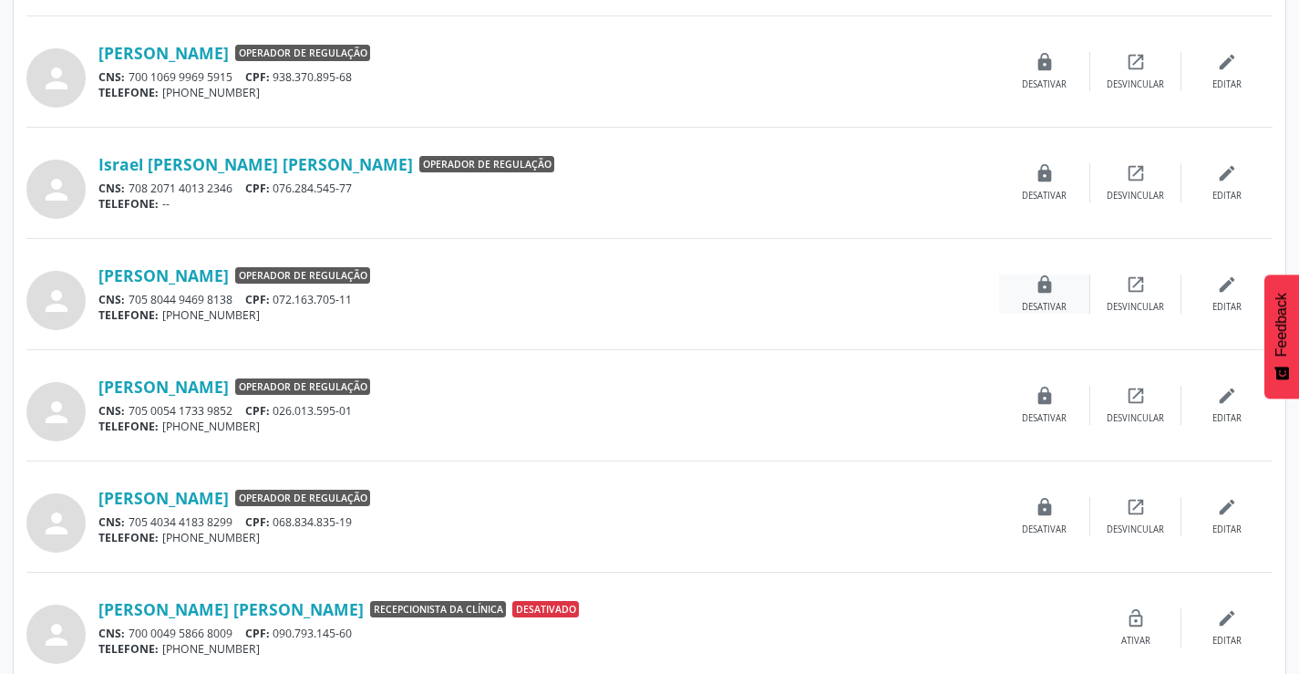
click at [1058, 296] on div "lock Desativar" at bounding box center [1044, 293] width 91 height 39
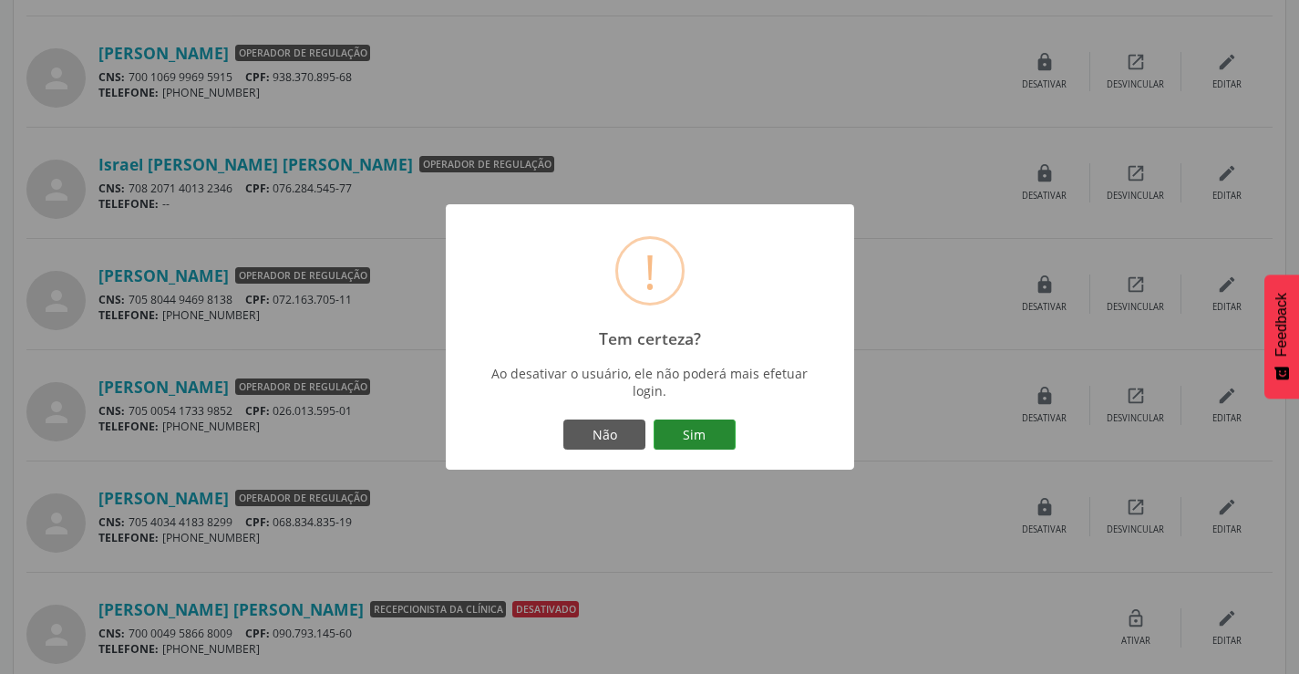
click at [688, 437] on button "Sim" at bounding box center [695, 434] width 82 height 31
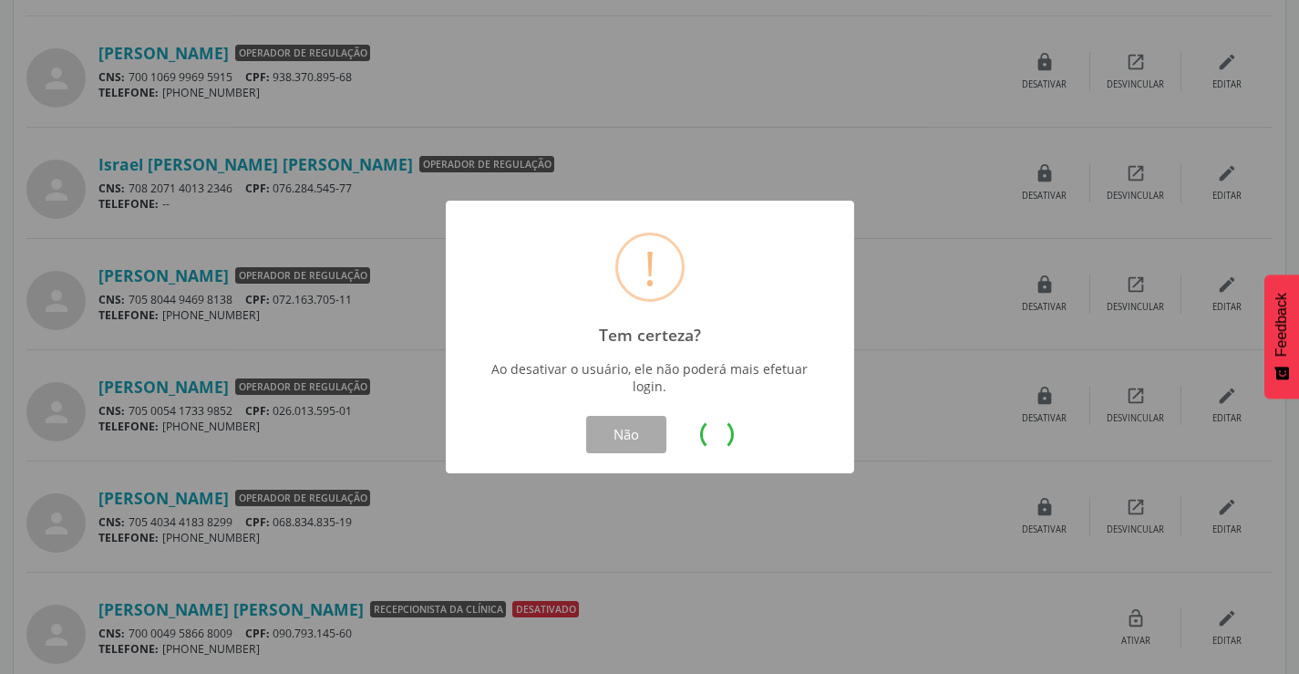
scroll to position [0, 0]
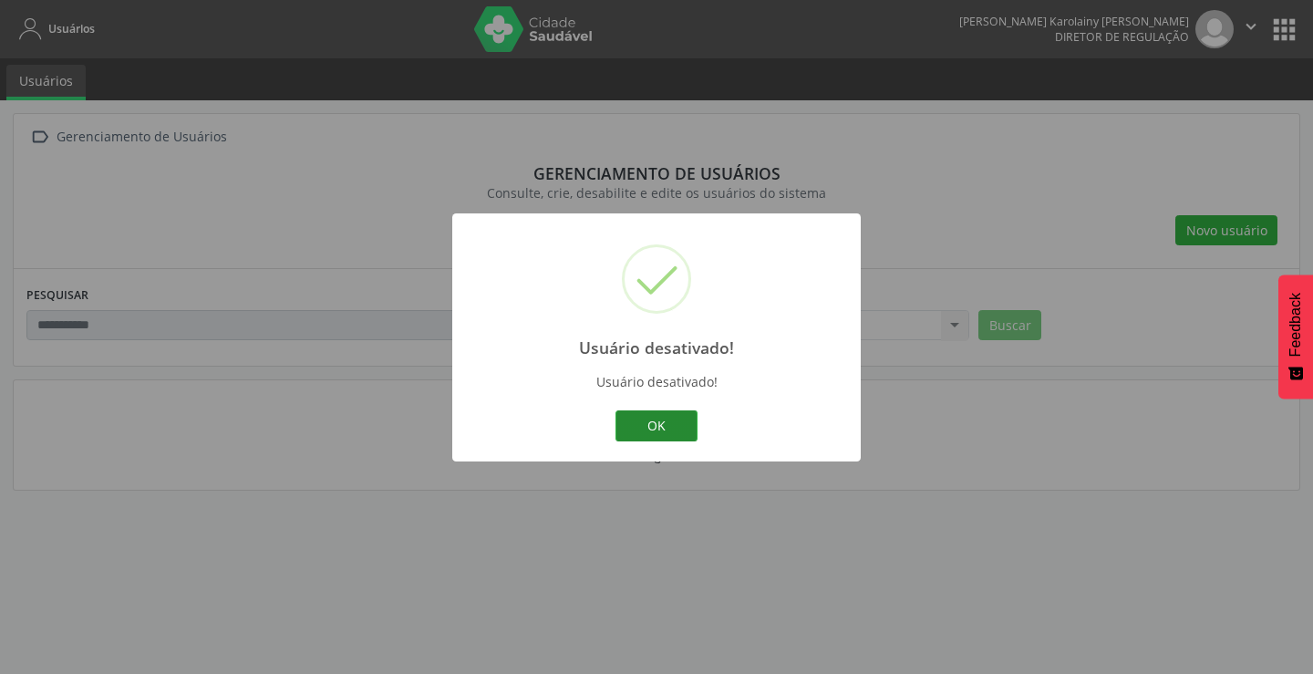
click at [688, 434] on button "OK" at bounding box center [657, 425] width 82 height 31
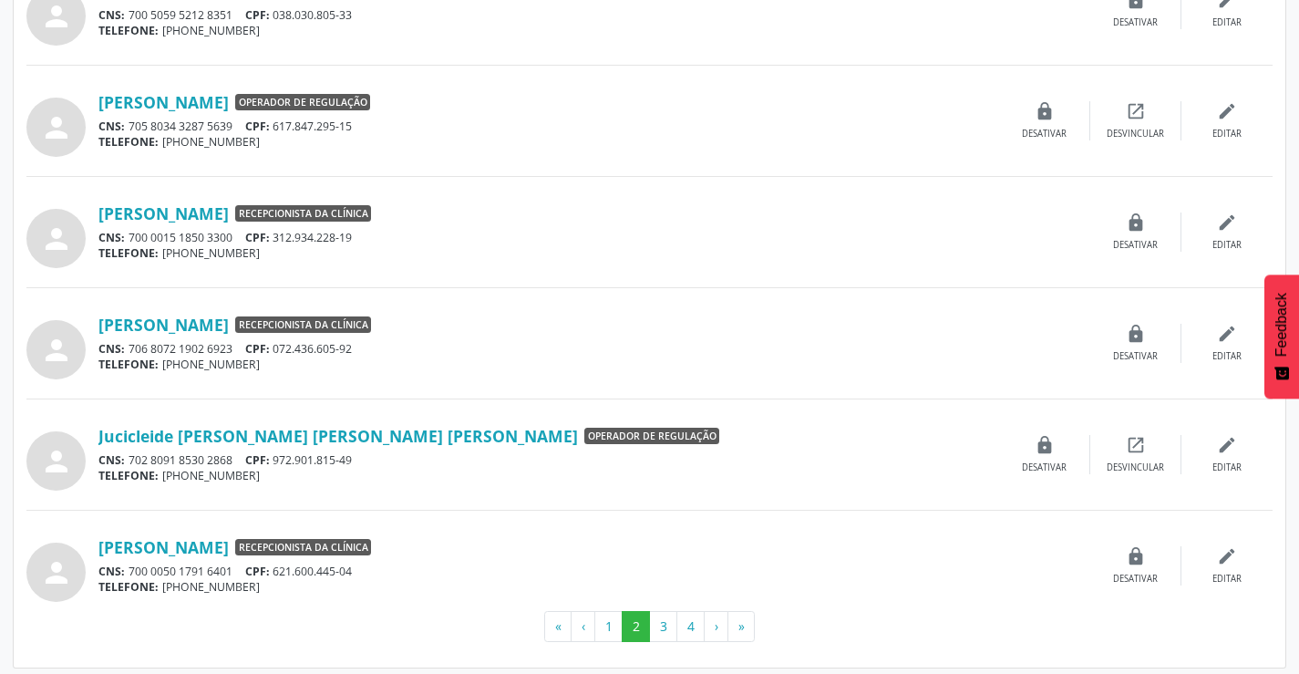
scroll to position [1466, 0]
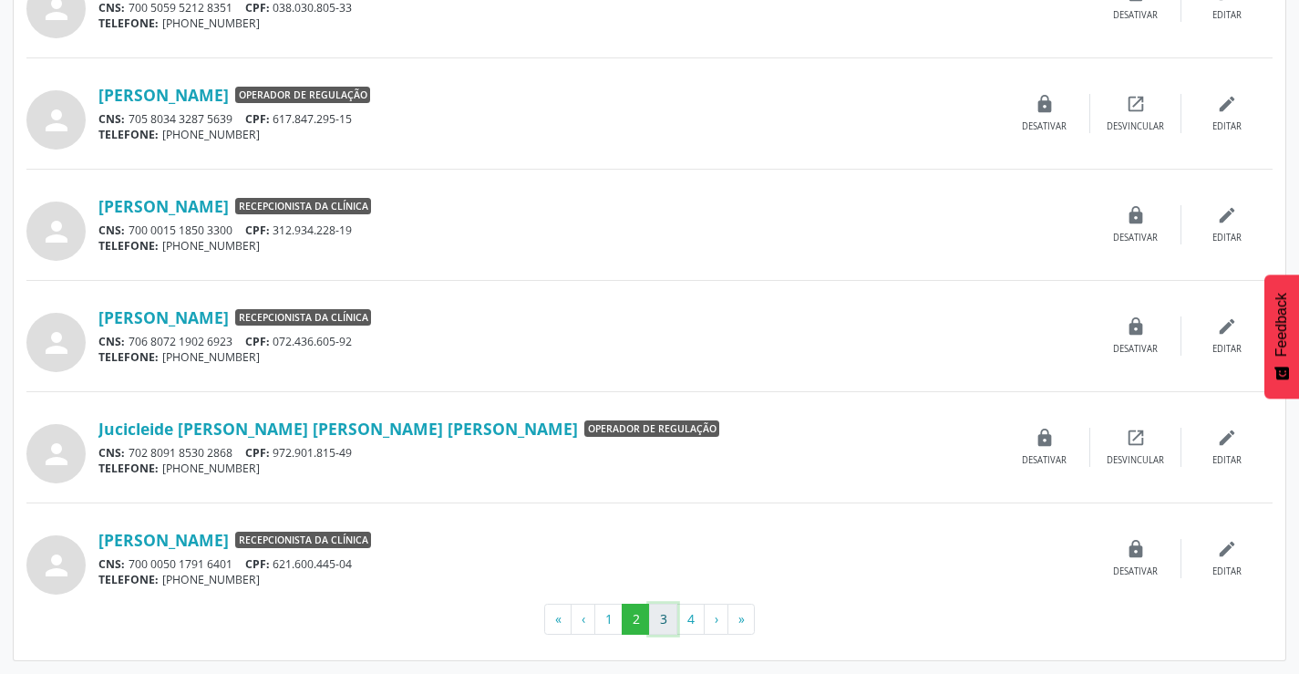
click at [669, 621] on button "3" at bounding box center [663, 619] width 28 height 31
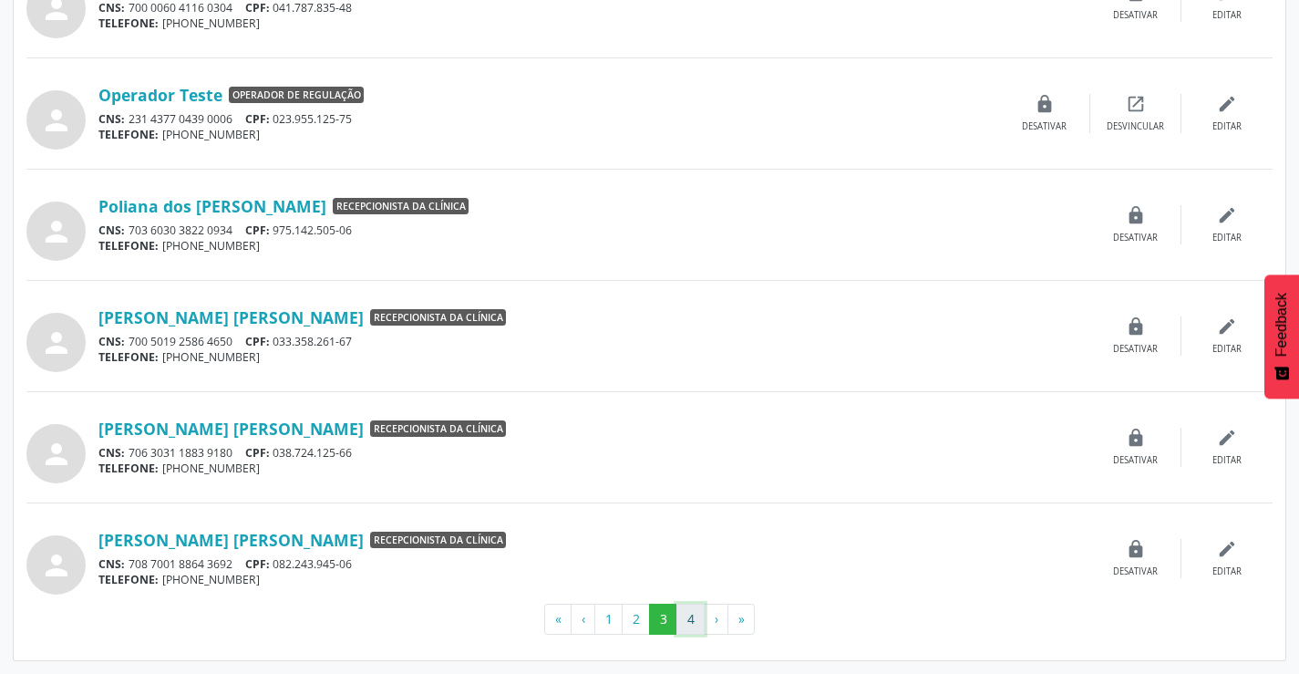
click at [689, 611] on button "4" at bounding box center [691, 619] width 28 height 31
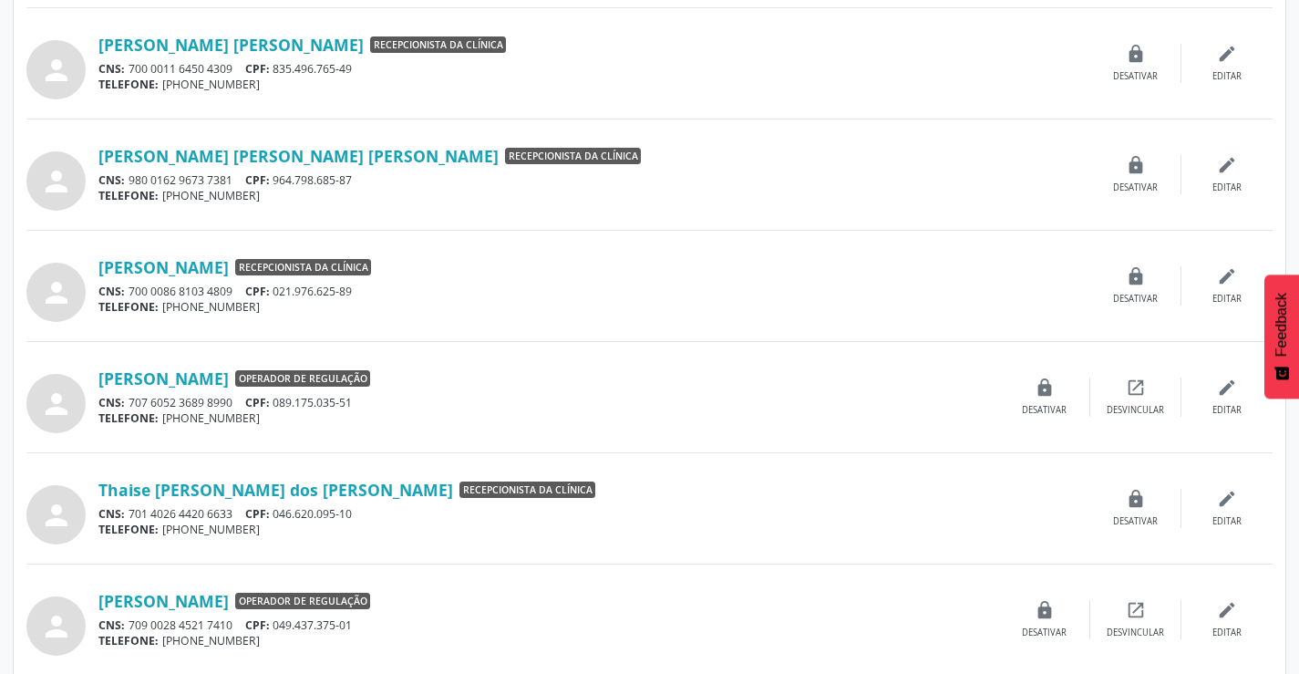
scroll to position [547, 0]
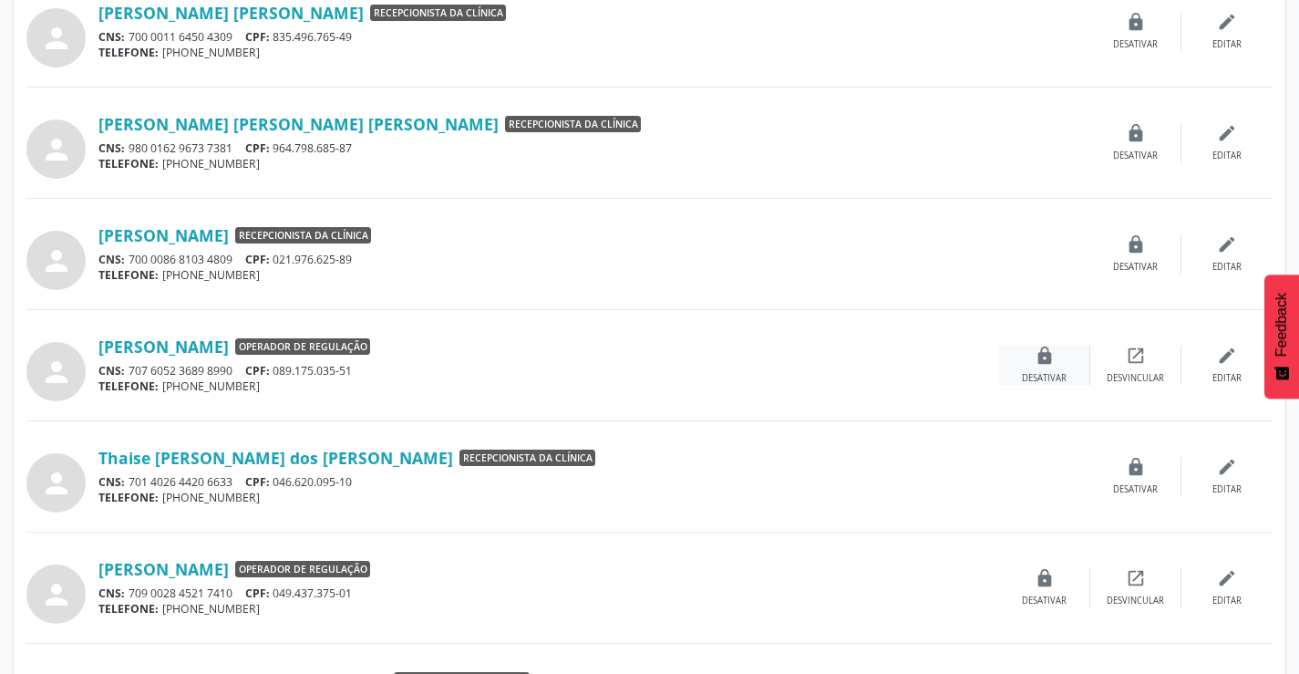
click at [1042, 357] on icon "lock" at bounding box center [1045, 356] width 20 height 20
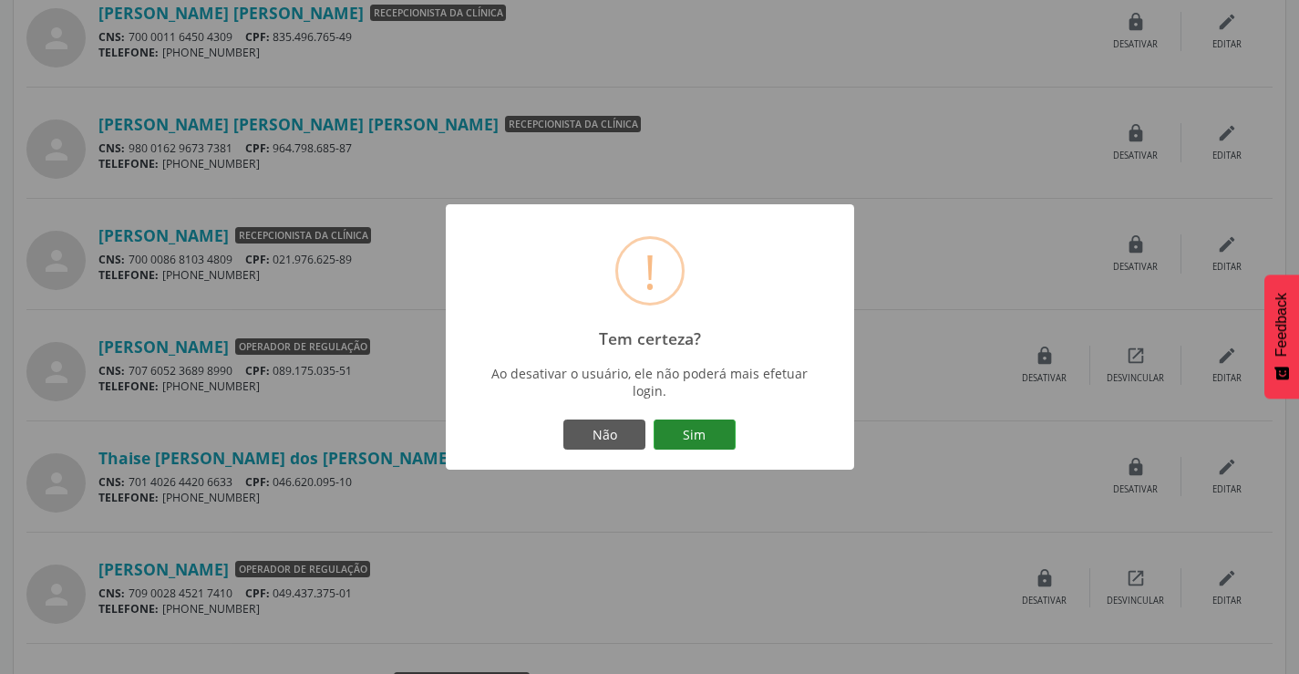
click at [703, 429] on button "Sim" at bounding box center [695, 434] width 82 height 31
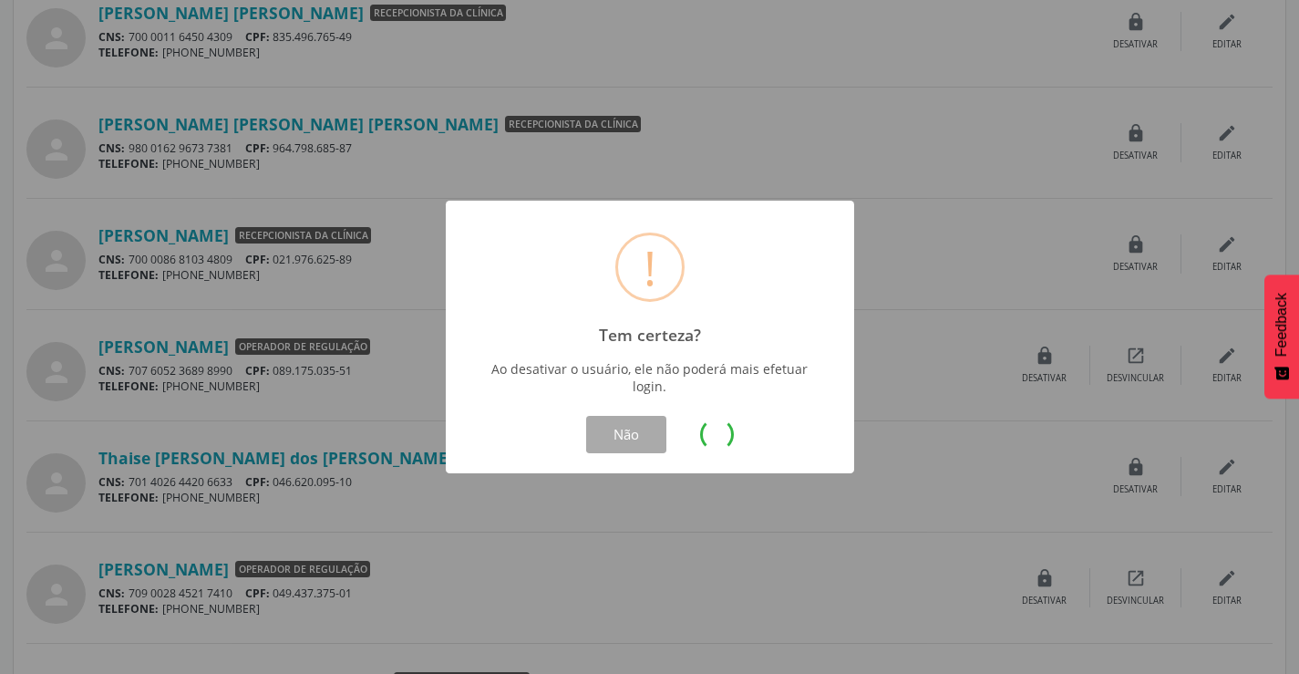
scroll to position [0, 0]
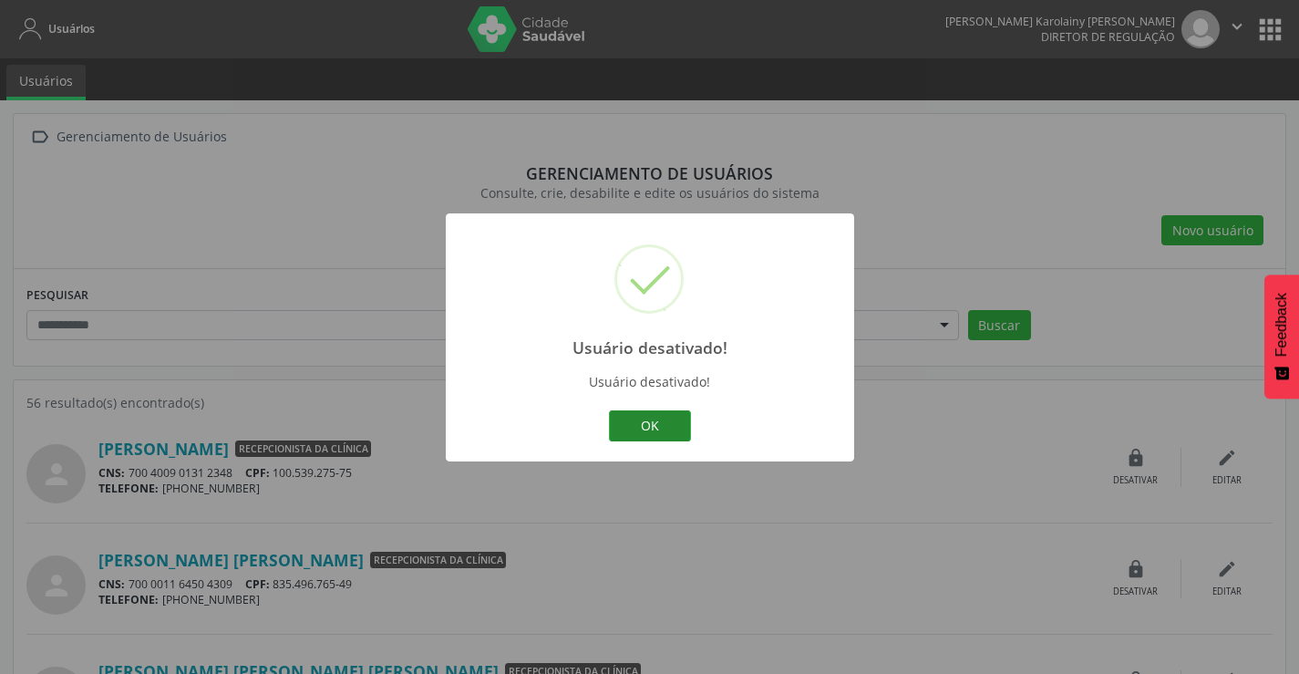
click at [652, 436] on button "OK" at bounding box center [650, 425] width 82 height 31
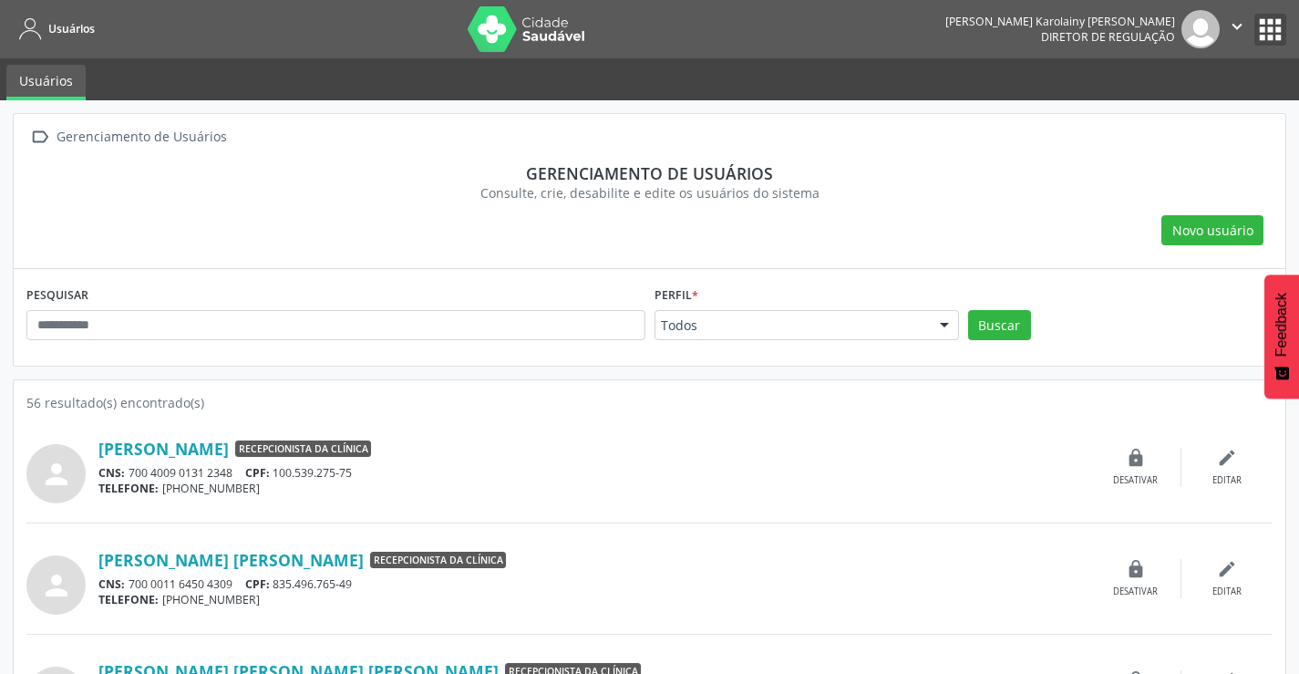
drag, startPoint x: 1270, startPoint y: 18, endPoint x: 1223, endPoint y: 46, distance: 54.7
click at [1269, 18] on button "apps" at bounding box center [1271, 30] width 32 height 32
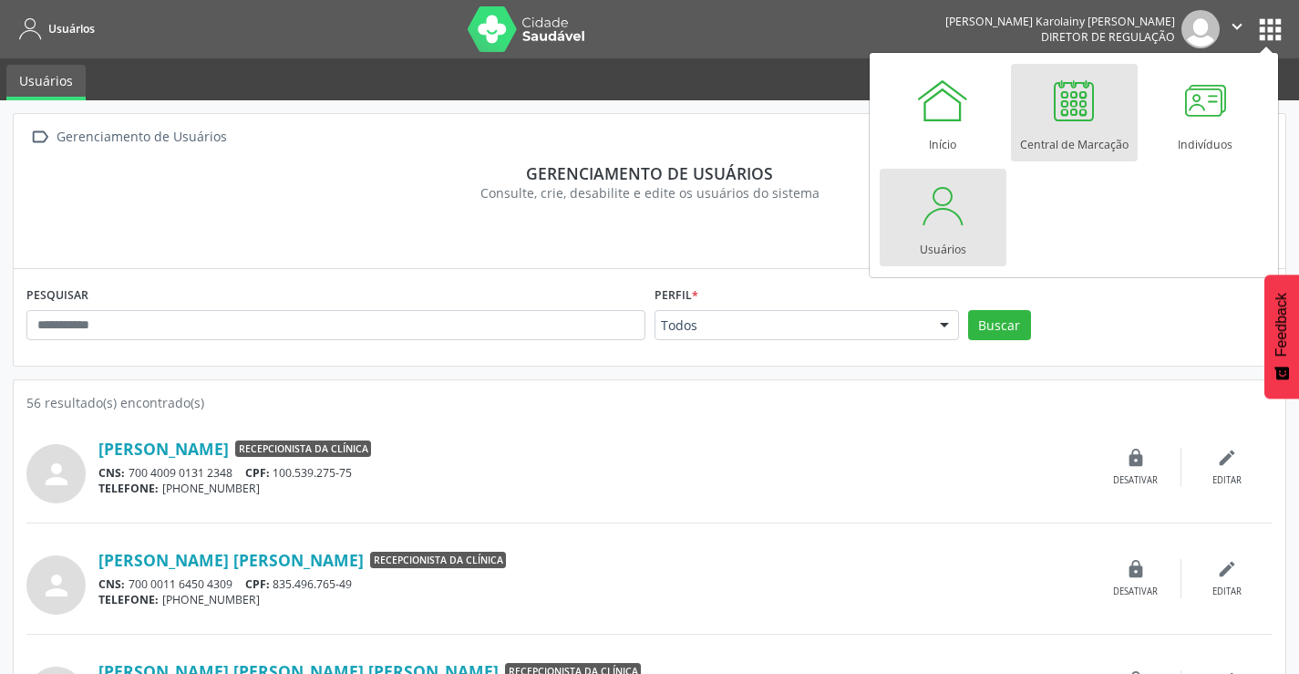
click at [1098, 99] on div at bounding box center [1074, 100] width 55 height 55
